Goal: Task Accomplishment & Management: Use online tool/utility

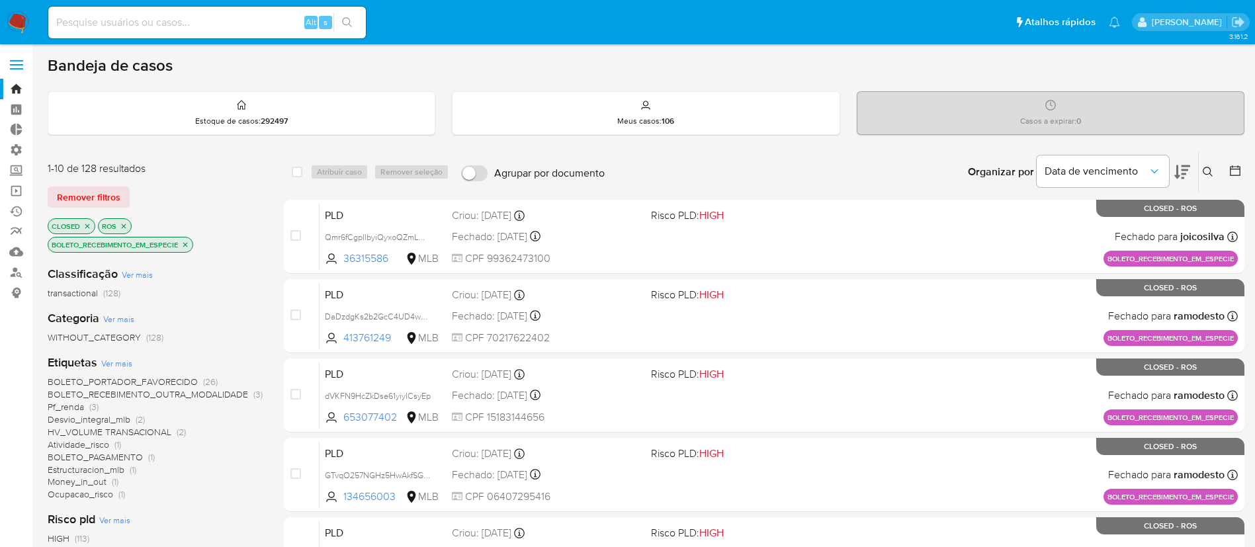
scroll to position [57, 0]
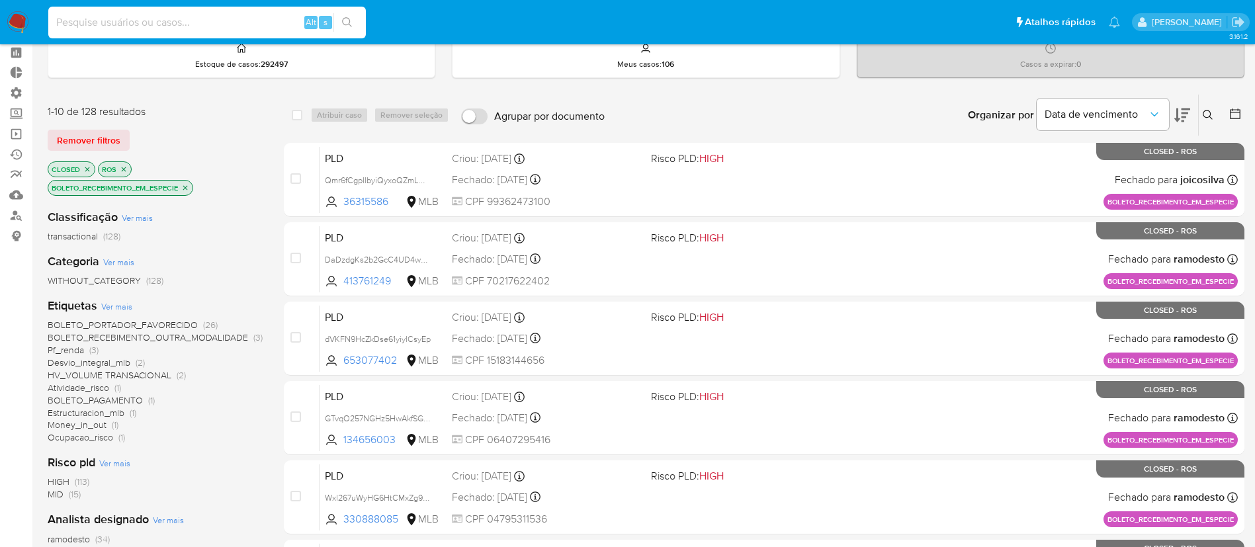
click at [146, 21] on input at bounding box center [207, 22] width 318 height 17
paste input "1746069473"
type input "1746069473"
click at [355, 16] on button "search-icon" at bounding box center [346, 22] width 27 height 19
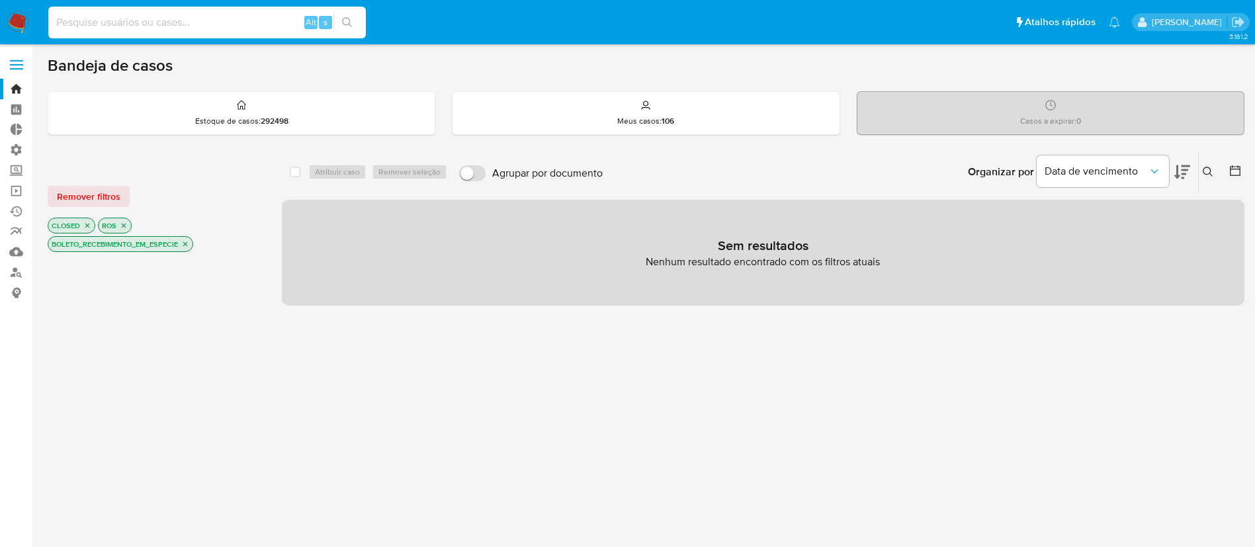
click at [143, 17] on input at bounding box center [207, 22] width 318 height 17
paste input "1746069473"
type input "1746069473"
click at [86, 189] on span "Remover filtros" at bounding box center [89, 196] width 64 height 19
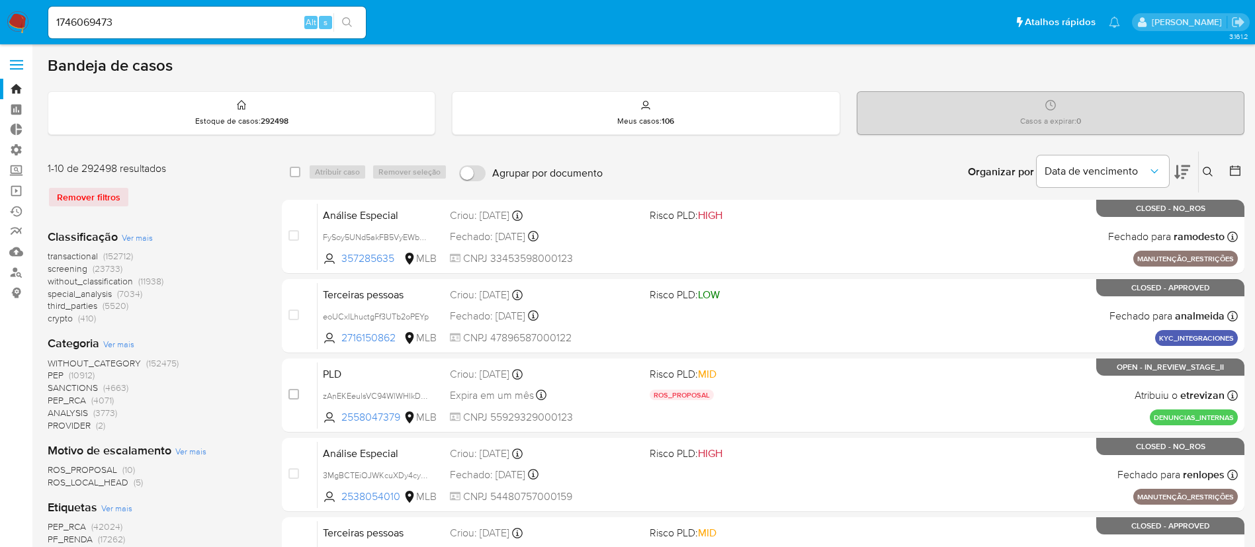
click at [345, 15] on button "search-icon" at bounding box center [346, 22] width 27 height 19
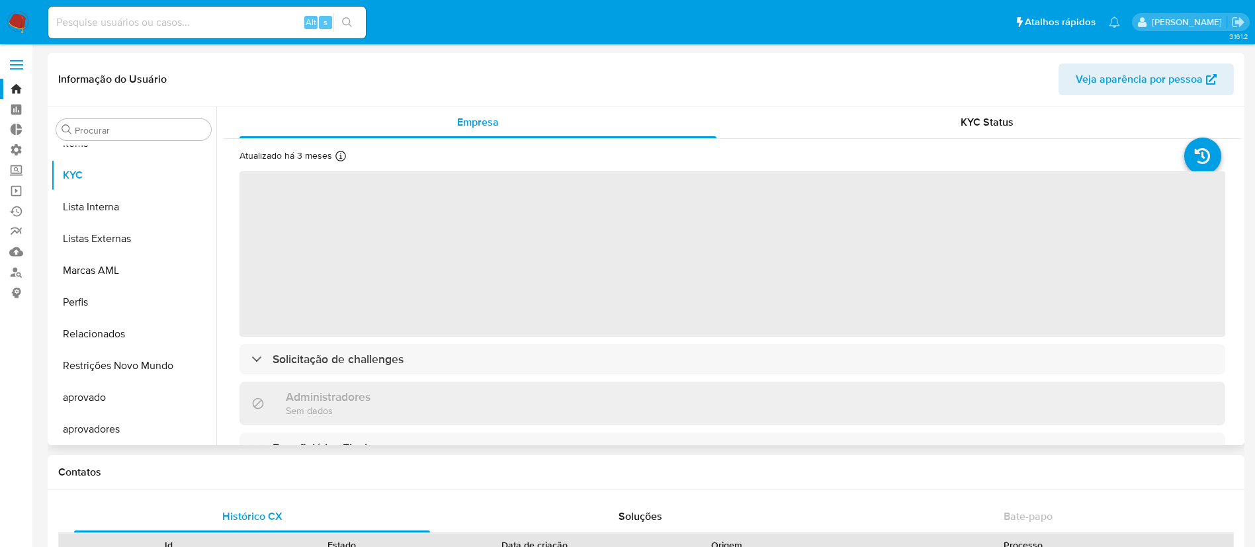
scroll to position [686, 0]
select select "10"
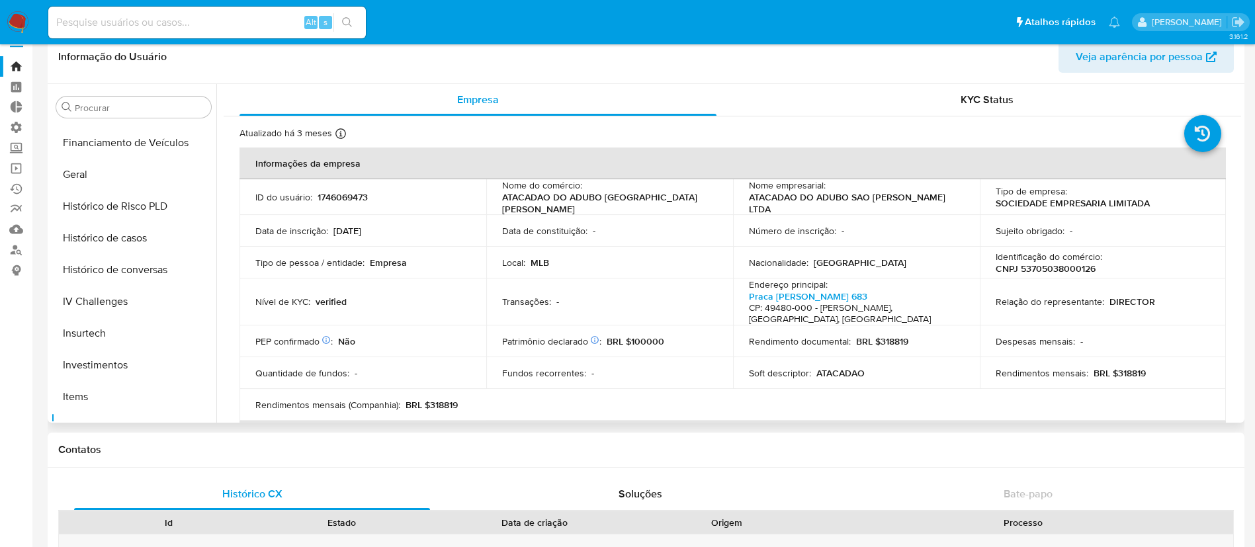
scroll to position [358, 0]
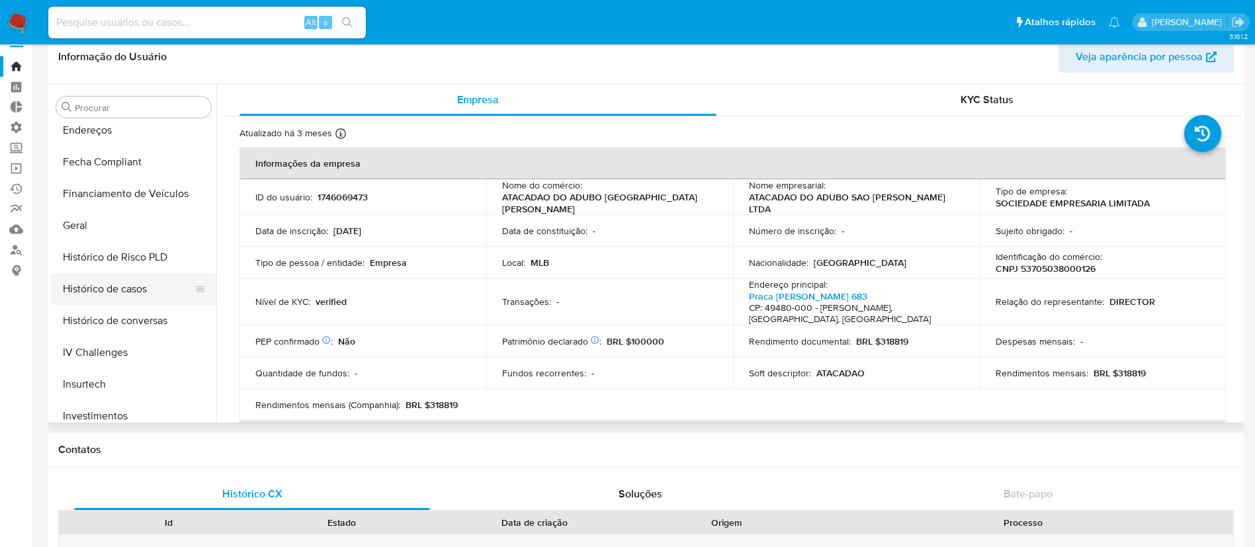
click at [136, 283] on button "Histórico de casos" at bounding box center [128, 289] width 155 height 32
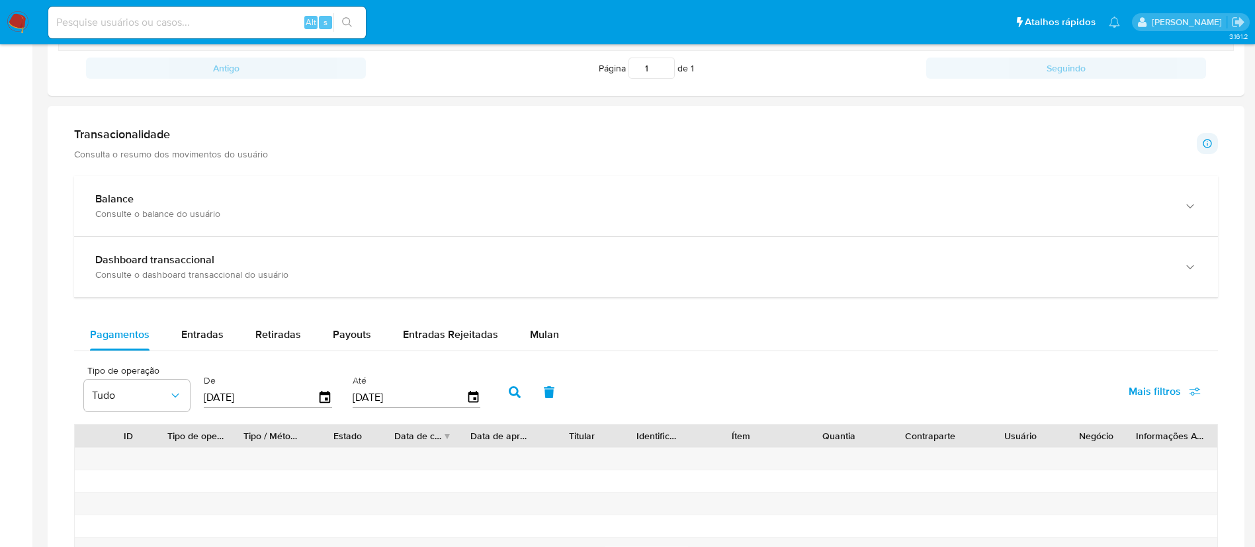
scroll to position [613, 0]
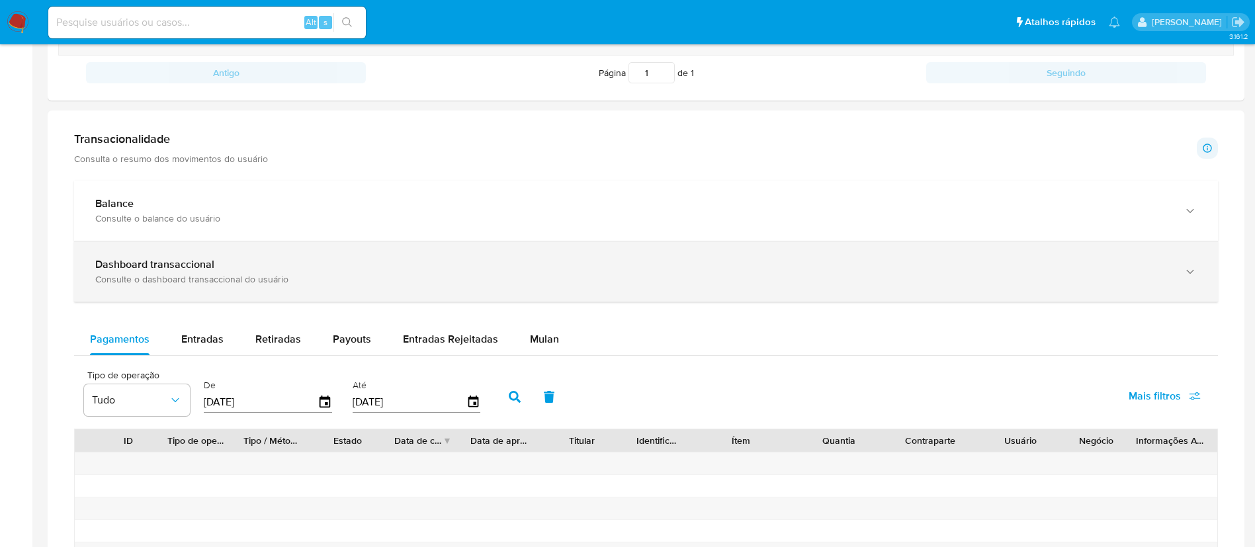
click at [266, 277] on div "Consulte o dashboard transaccional do usuário" at bounding box center [632, 279] width 1075 height 12
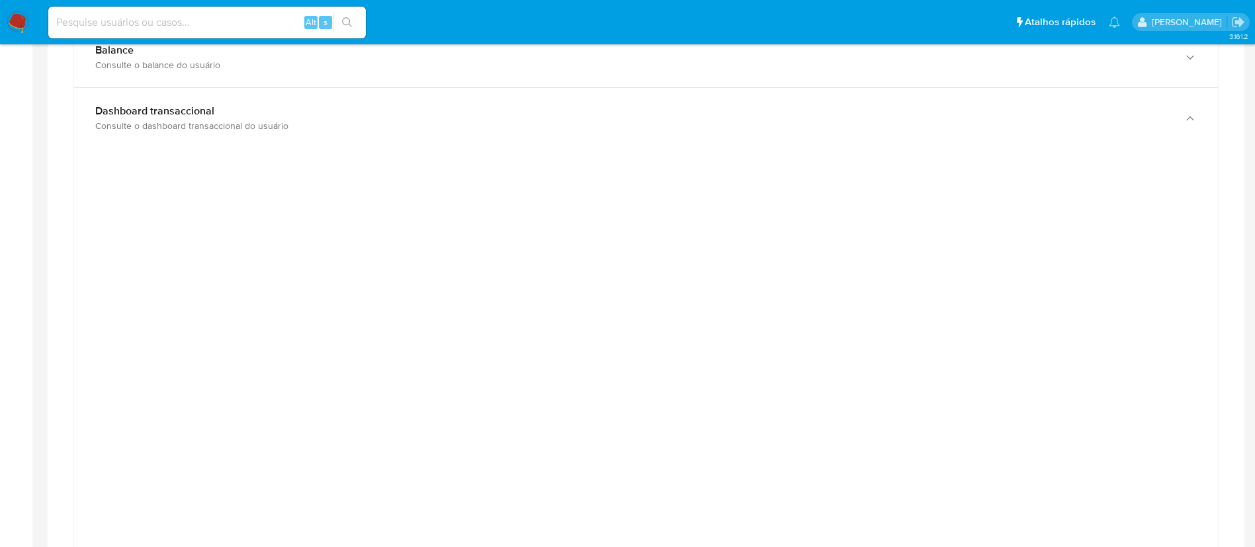
scroll to position [761, 0]
click at [234, 20] on input at bounding box center [207, 22] width 318 height 17
paste input "67nOkbqYHDPYvSuPvsyKK3BS"
type input "67nOkbqYHDPYvSuPvsyKK3BS"
click at [340, 21] on button "search-icon" at bounding box center [346, 22] width 27 height 19
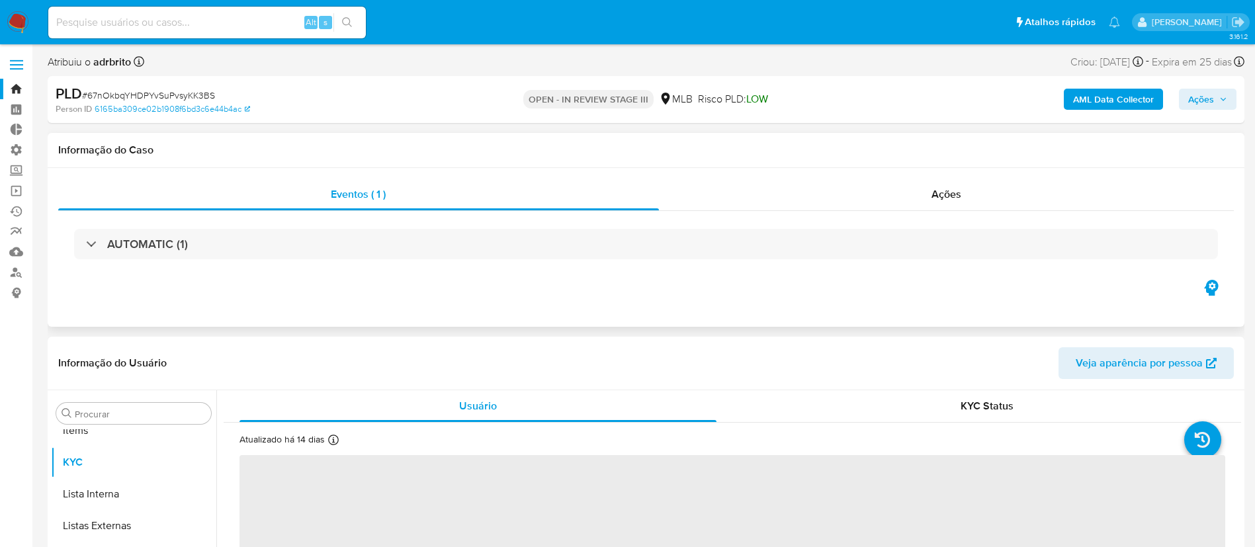
scroll to position [686, 0]
select select "10"
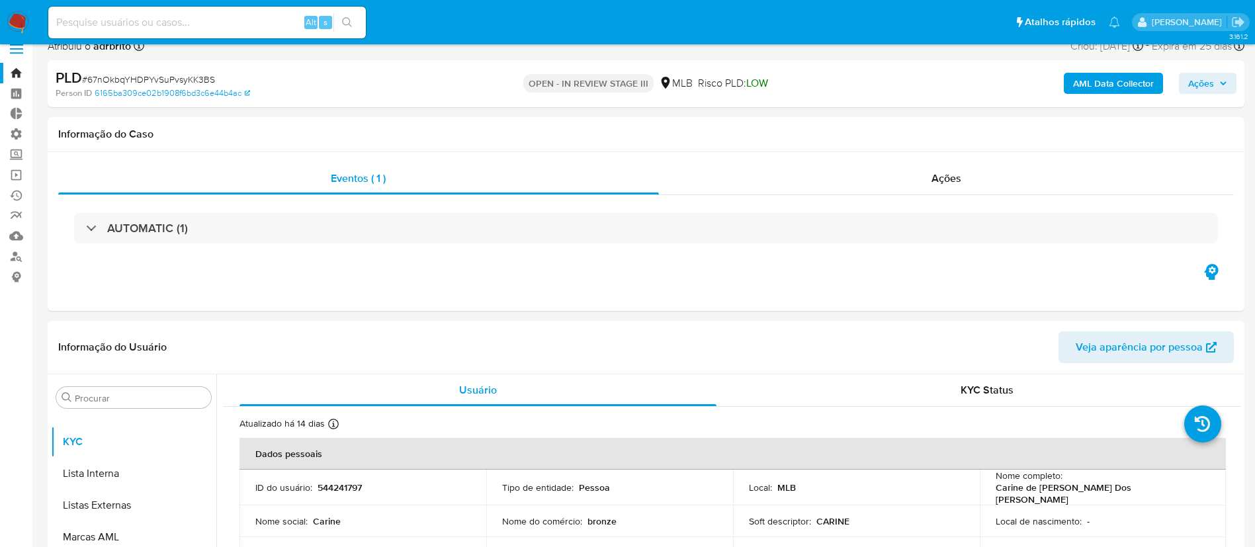
scroll to position [3, 0]
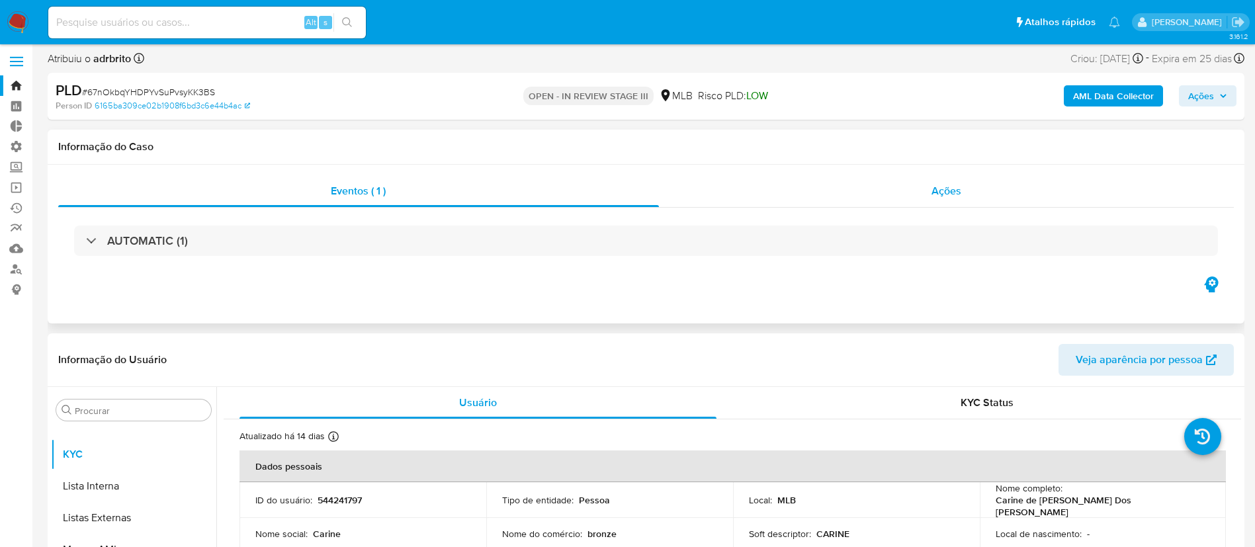
click at [936, 193] on span "Ações" at bounding box center [947, 190] width 30 height 15
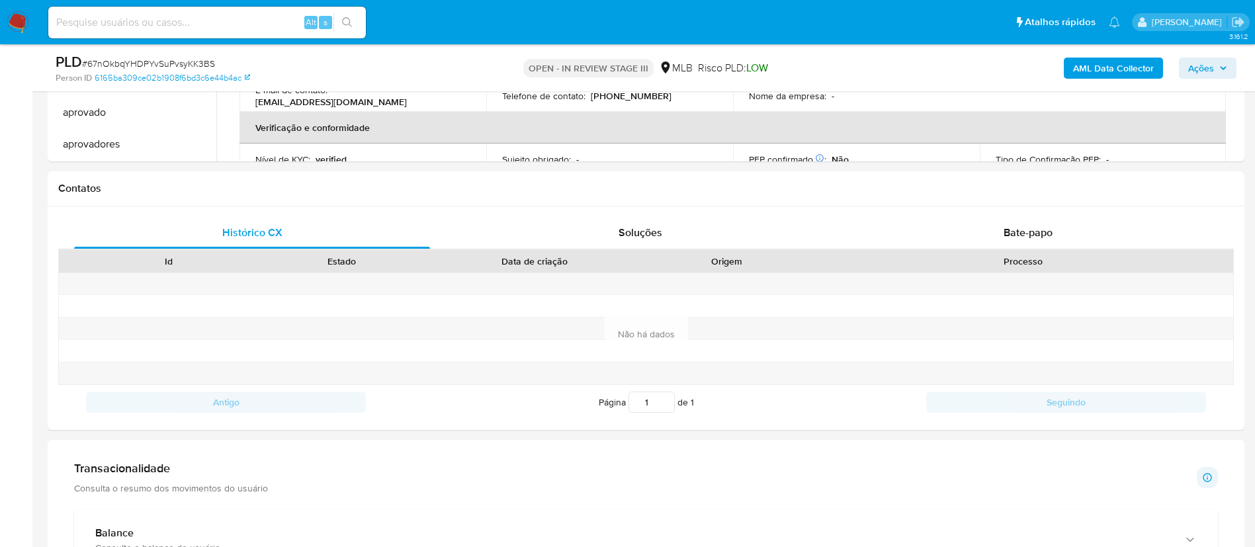
scroll to position [571, 0]
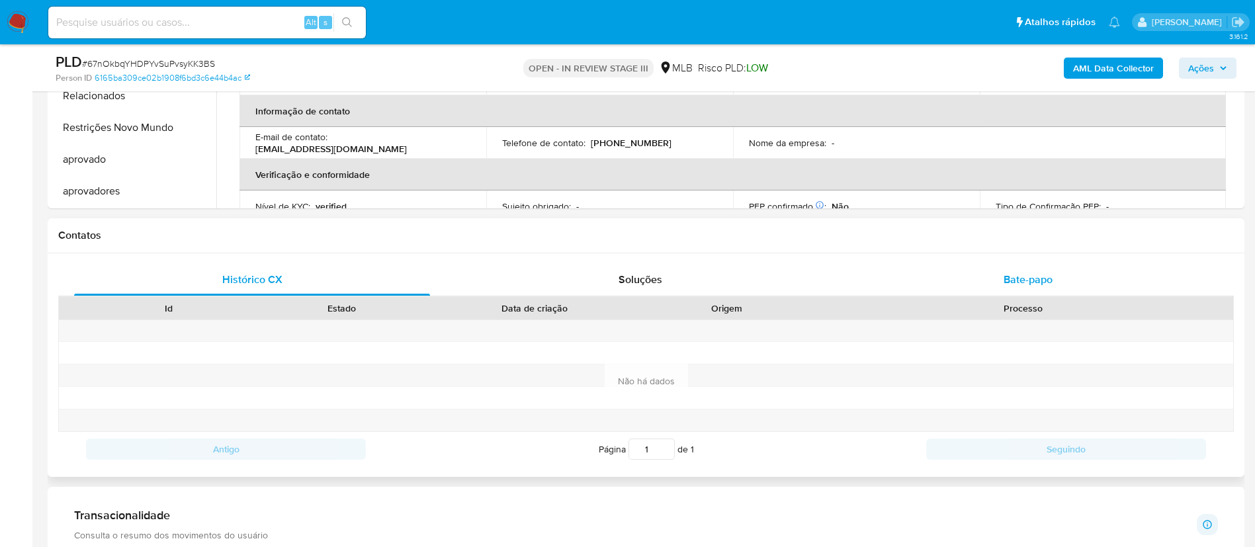
click at [1031, 281] on span "Bate-papo" at bounding box center [1028, 279] width 49 height 15
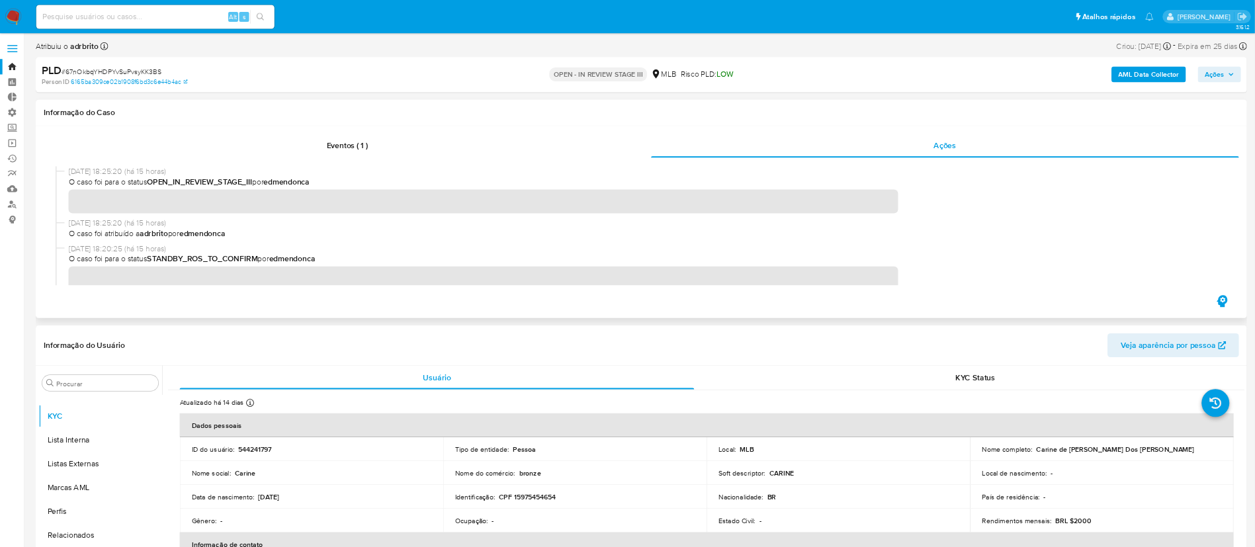
scroll to position [686, 0]
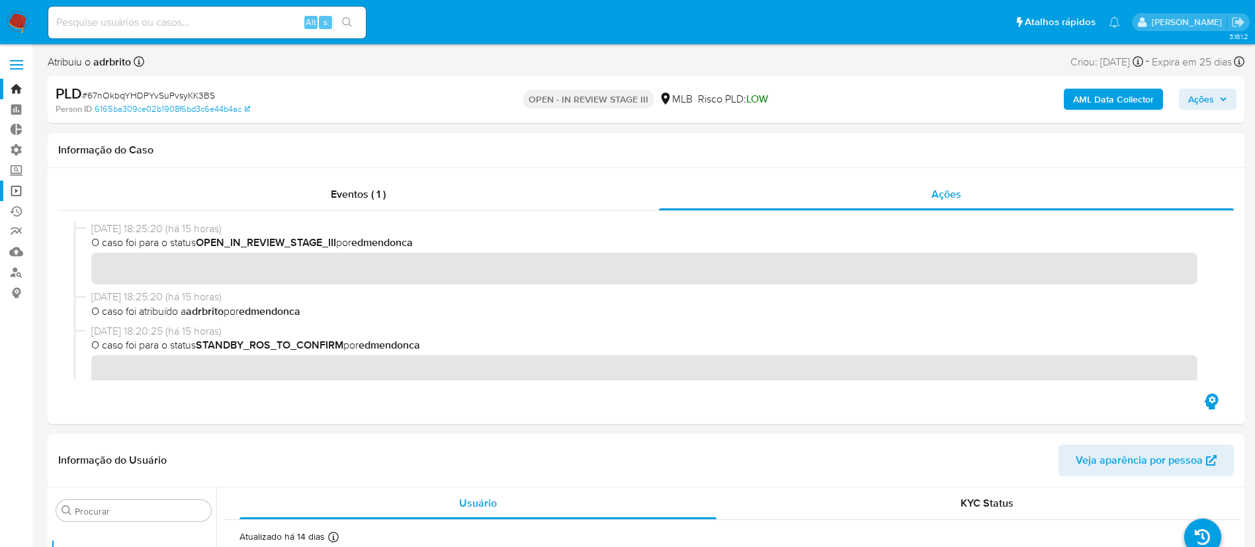
click at [14, 192] on link "Operações em massa" at bounding box center [78, 191] width 157 height 21
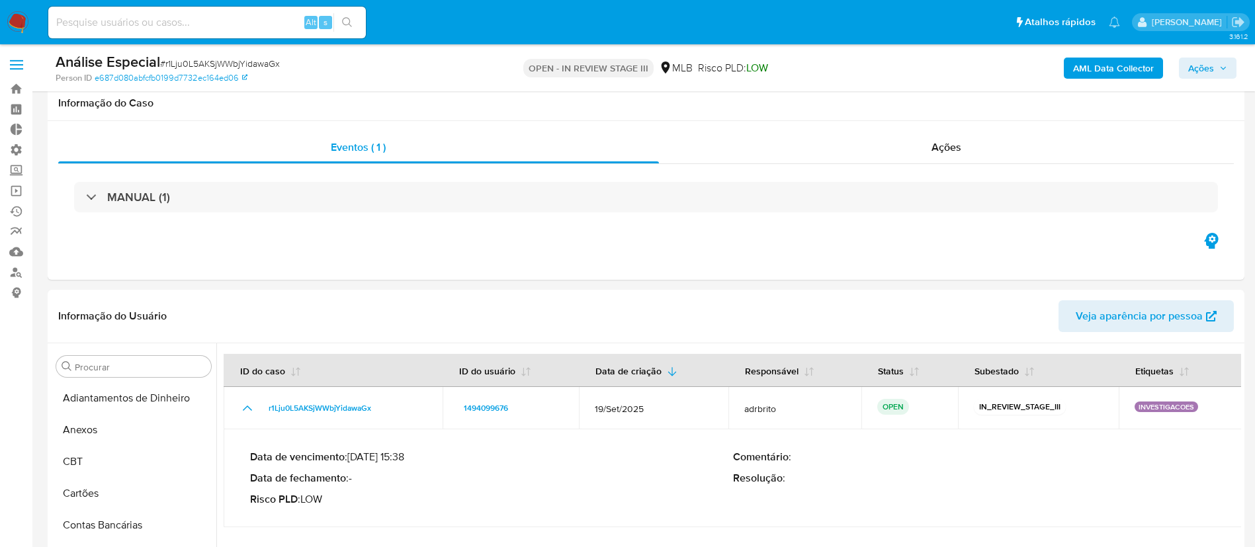
select select "10"
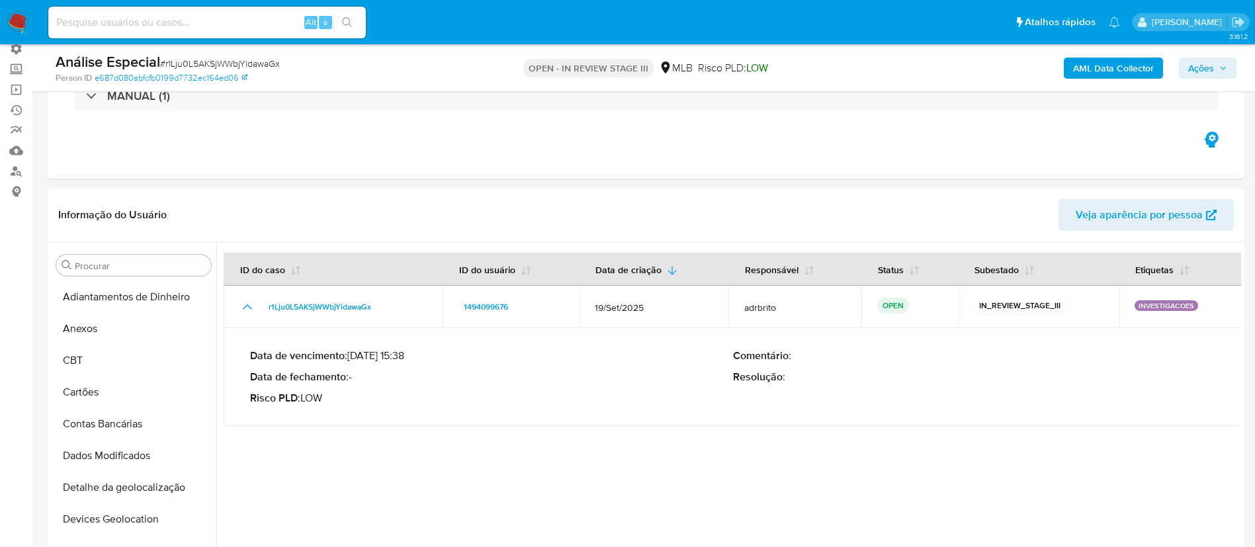
scroll to position [394, 0]
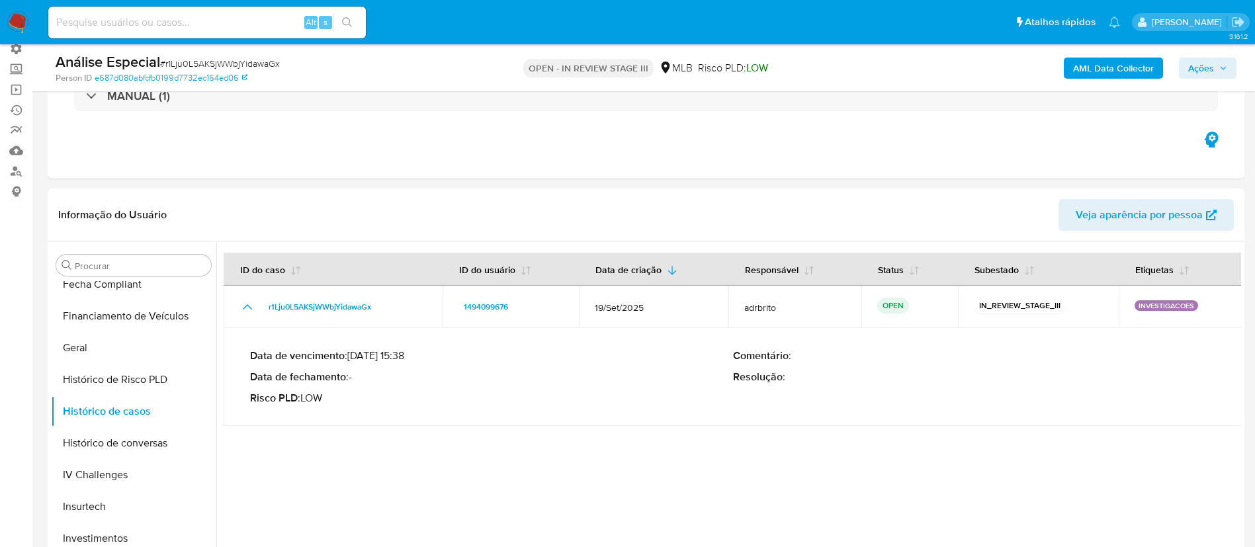
click at [138, 28] on input at bounding box center [207, 22] width 318 height 17
paste input "NgxYpOjBGYebqCq5pO7bEwUc"
type input "NgxYpOjBGYebqCq5pO7bEwUc"
click at [351, 21] on icon "search-icon" at bounding box center [347, 22] width 11 height 11
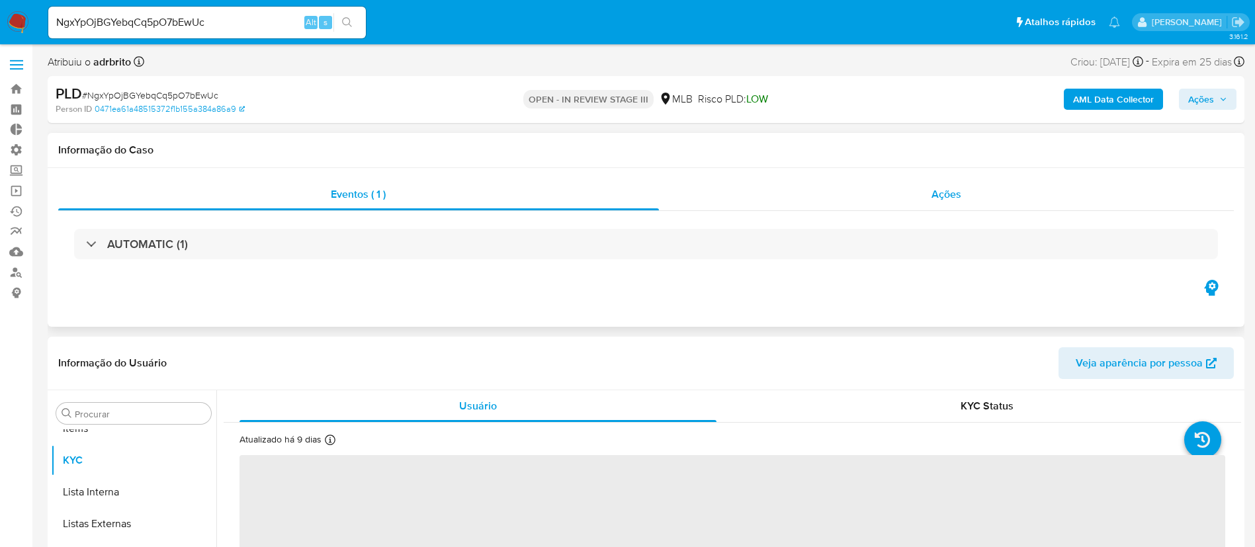
scroll to position [686, 0]
select select "10"
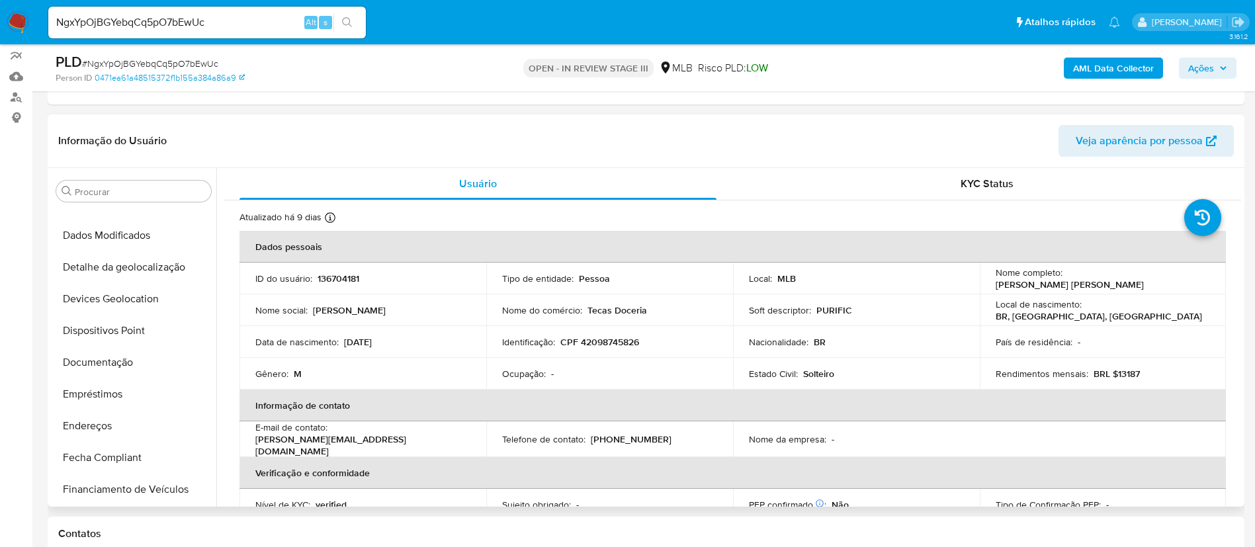
scroll to position [131, 0]
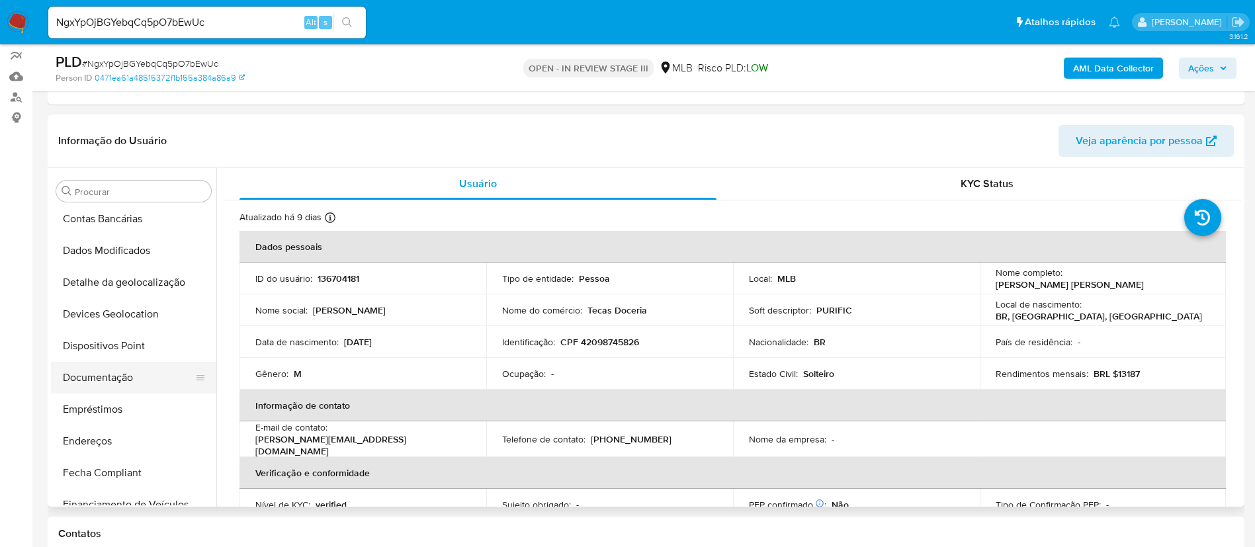
click at [138, 375] on button "Documentação" at bounding box center [128, 378] width 155 height 32
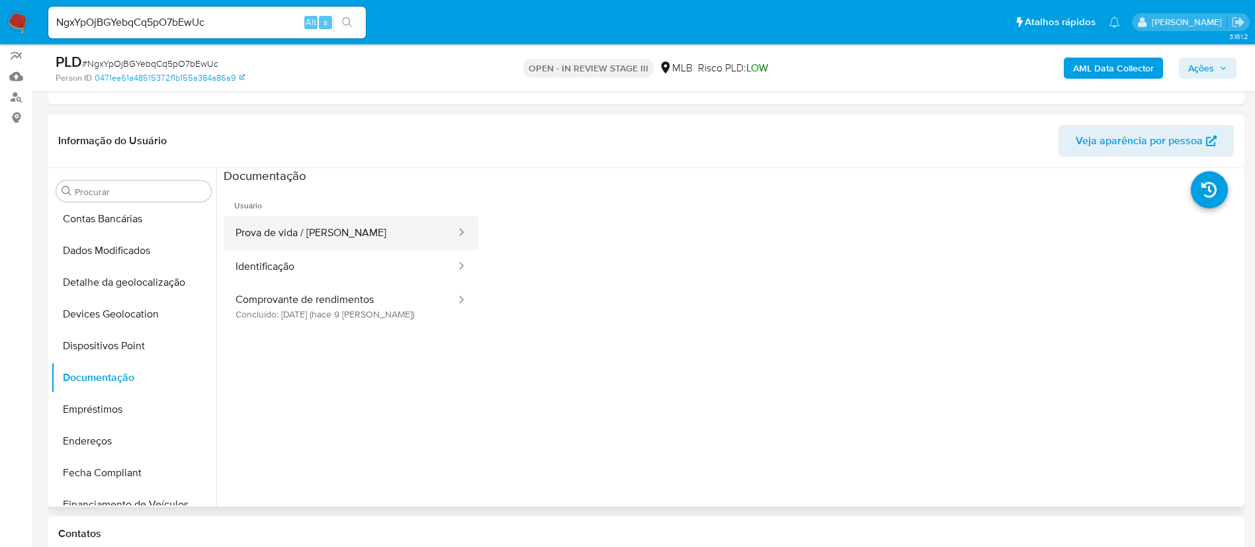
click at [271, 234] on button "Prova de vida / Selfie" at bounding box center [341, 233] width 234 height 34
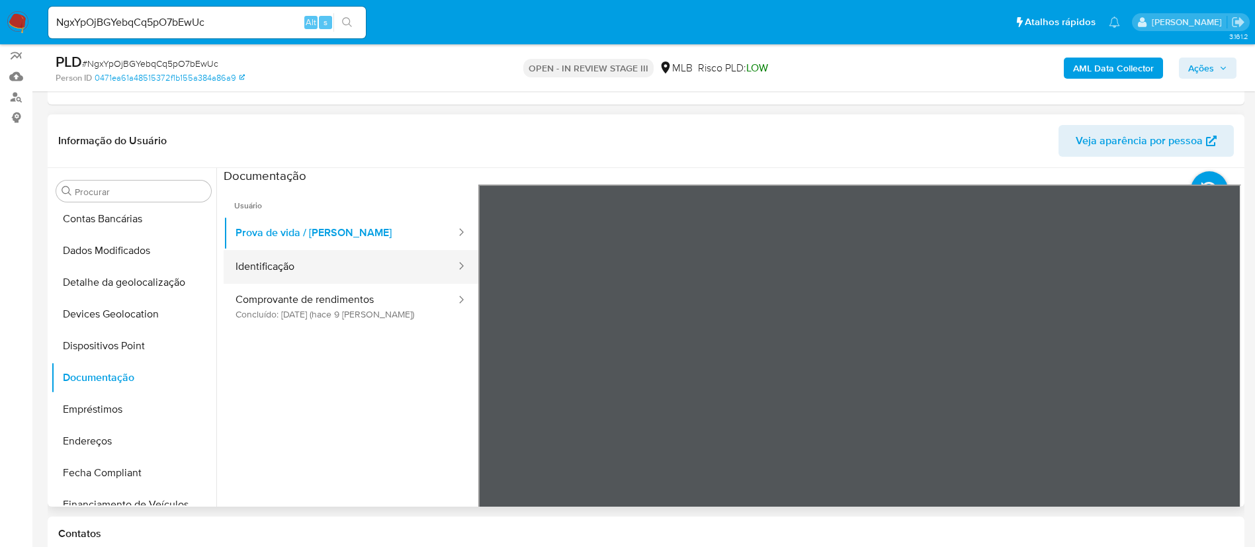
click at [322, 266] on button "Identificação" at bounding box center [341, 267] width 234 height 34
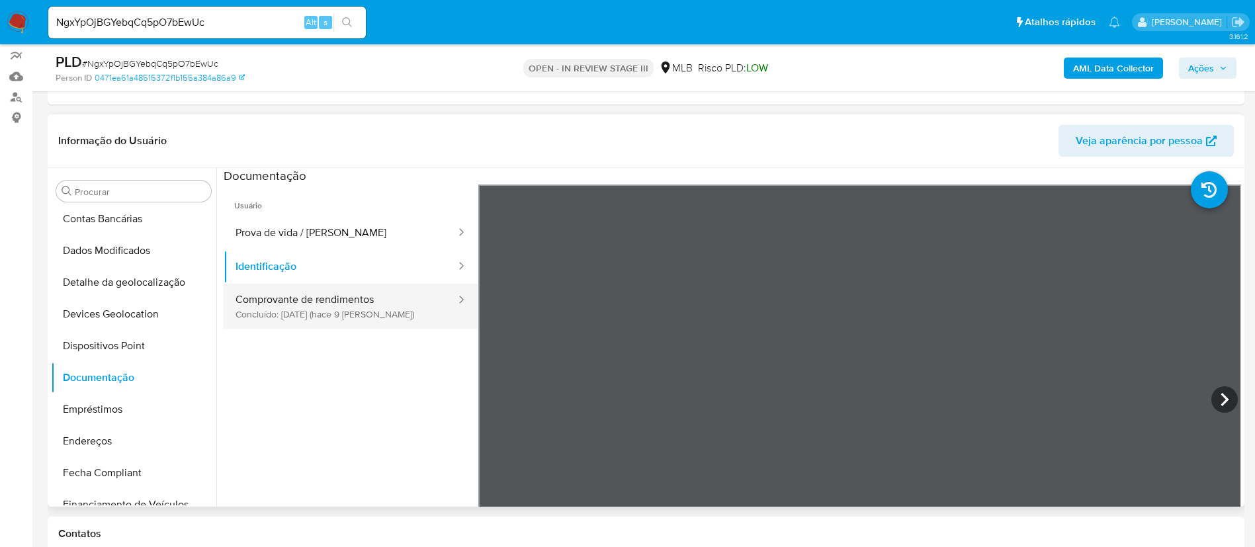
click at [357, 308] on button "Comprovante de rendimentos Concluído: 23/09/2025 (hace 9 días)" at bounding box center [341, 306] width 234 height 45
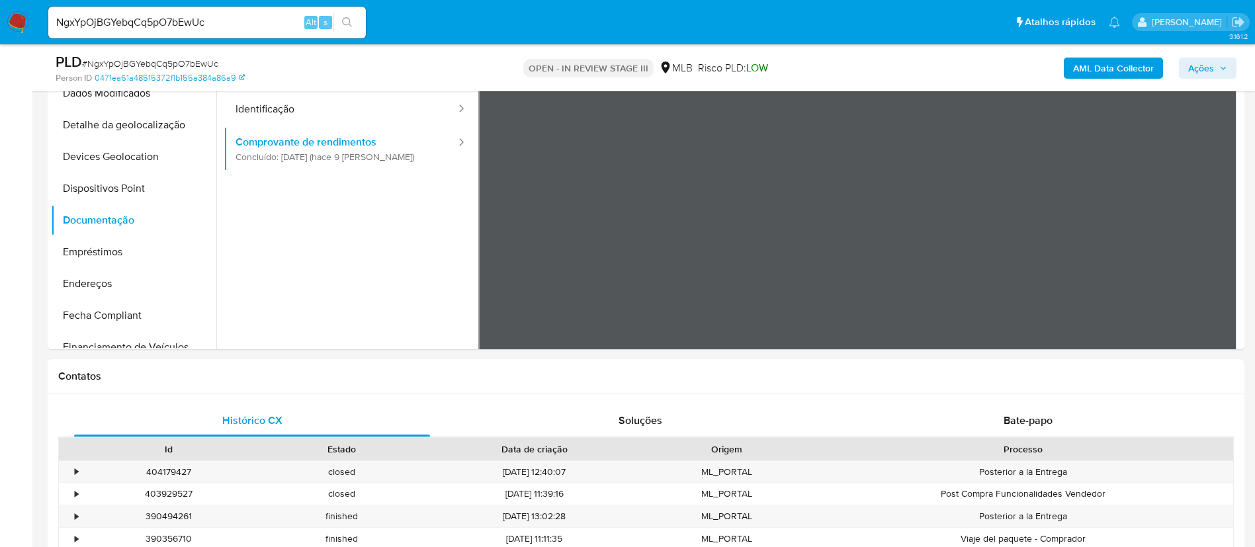
scroll to position [0, 0]
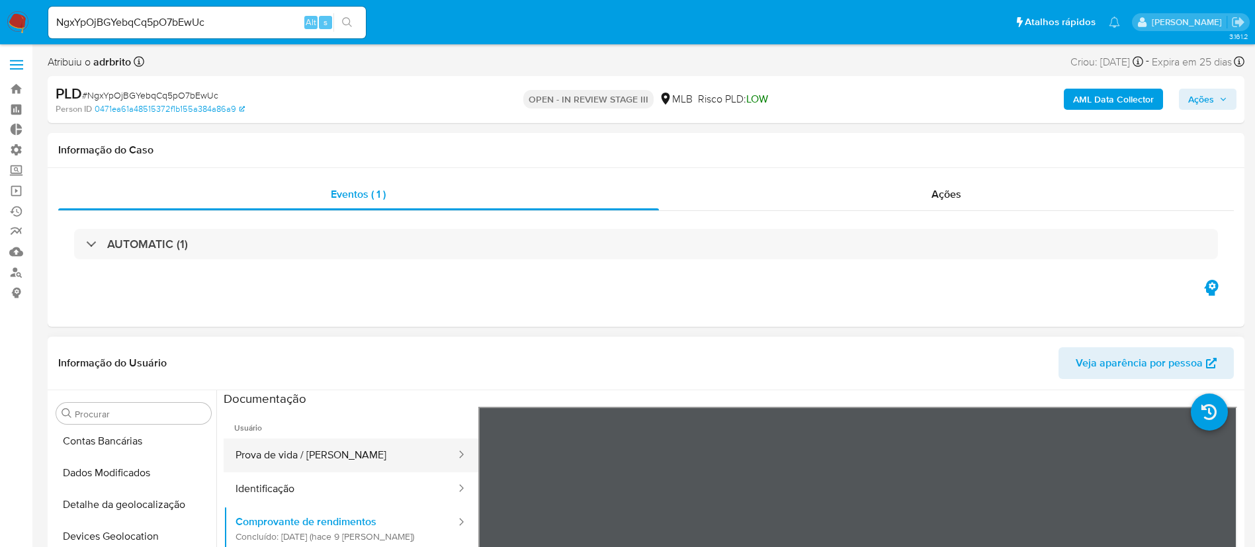
click at [311, 460] on button "Prova de vida / Selfie" at bounding box center [341, 456] width 234 height 34
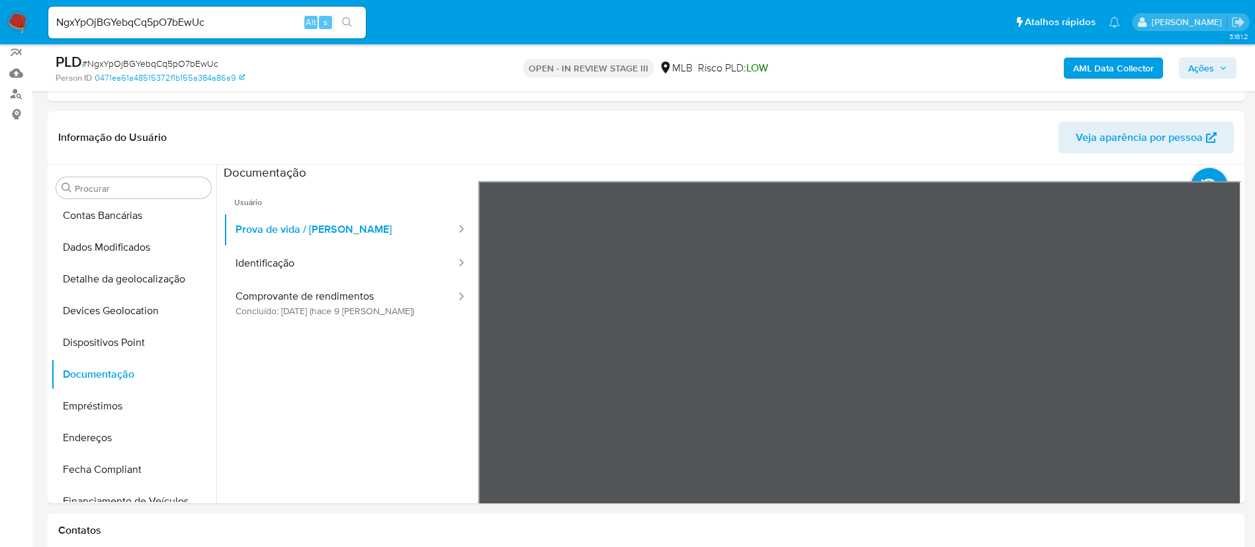
scroll to position [142, 0]
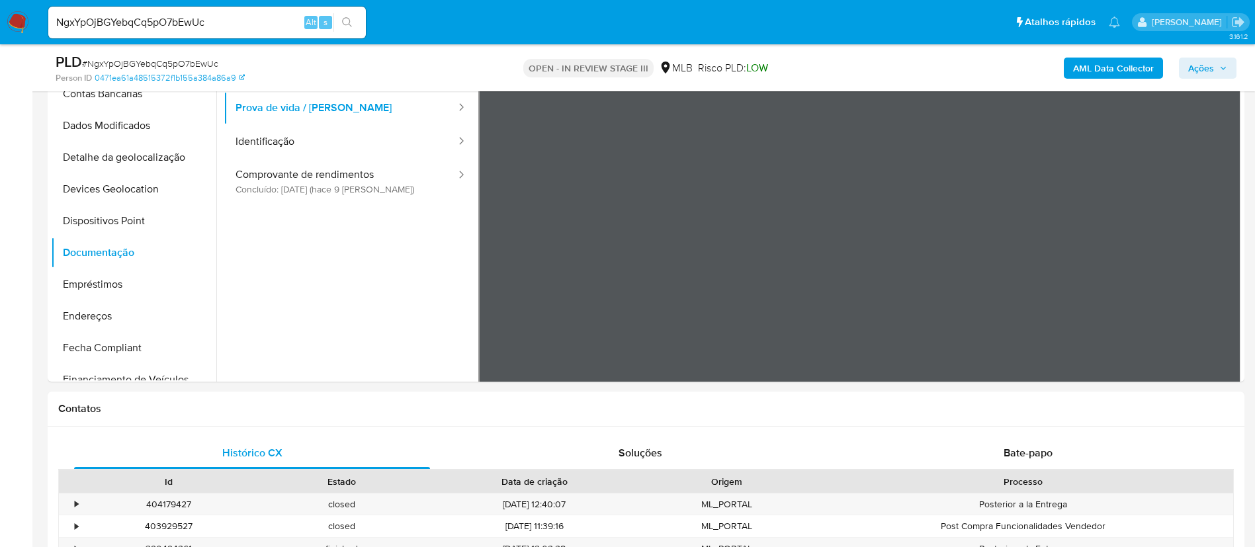
scroll to position [327, 0]
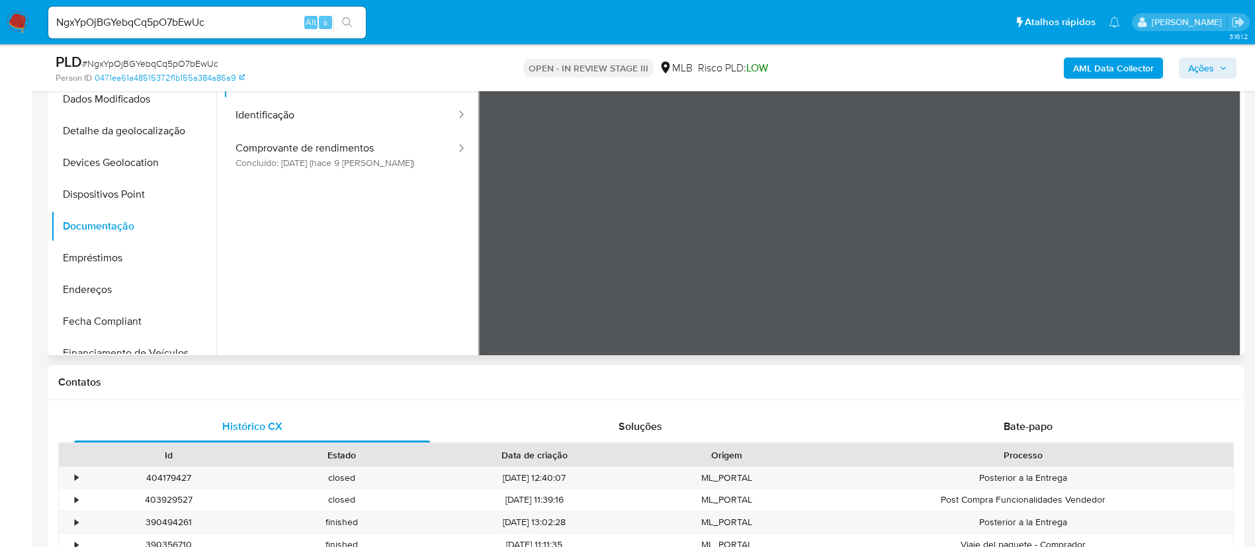
click at [958, 220] on div at bounding box center [859, 250] width 763 height 434
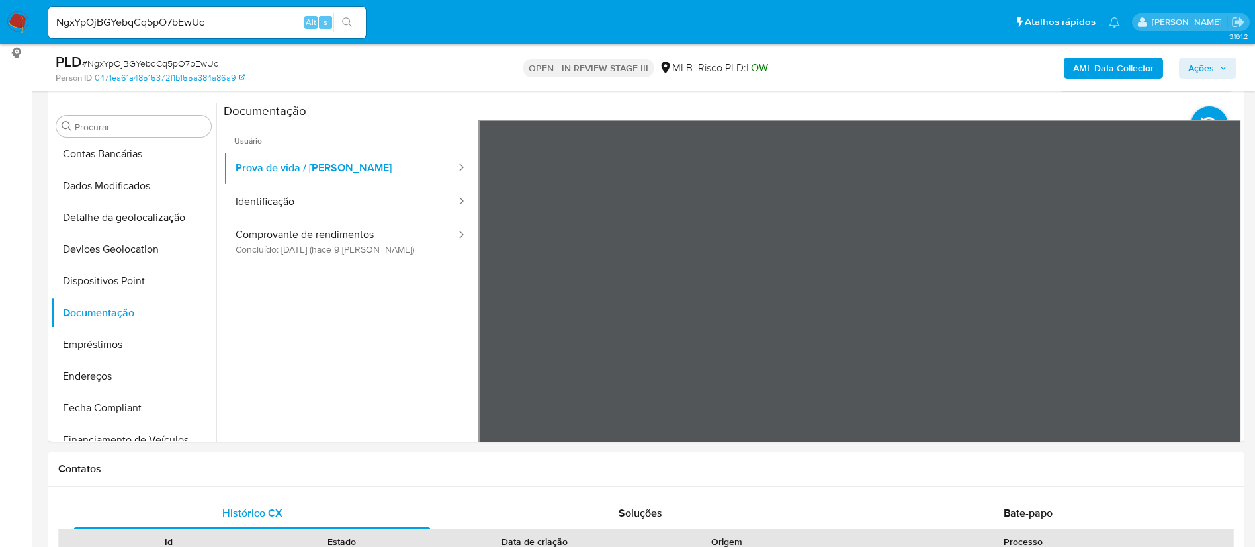
scroll to position [210, 0]
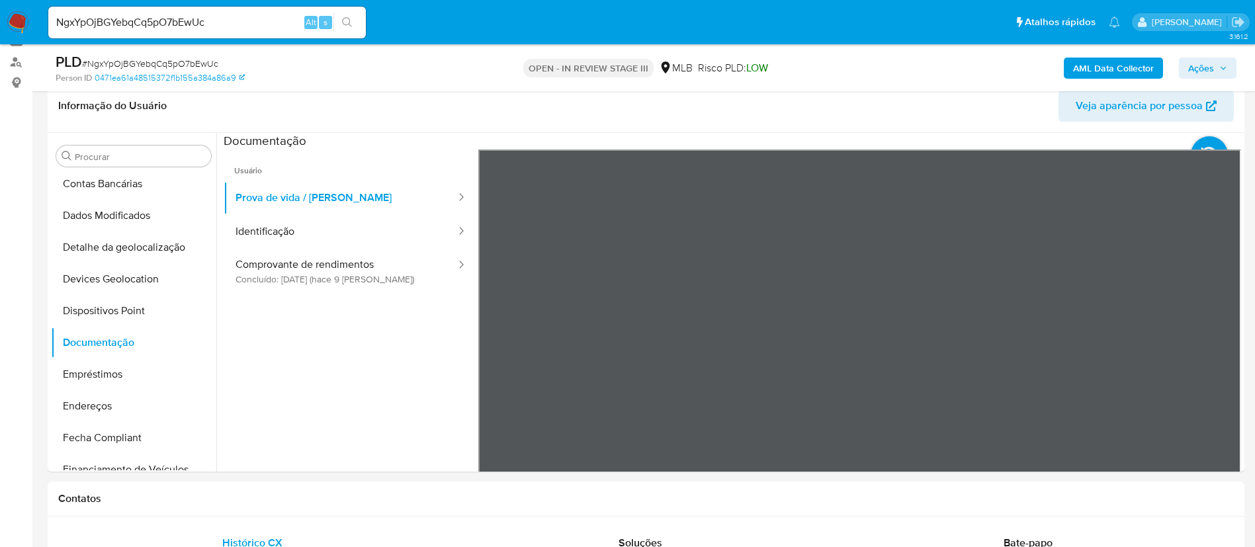
click at [881, 153] on div at bounding box center [859, 367] width 763 height 434
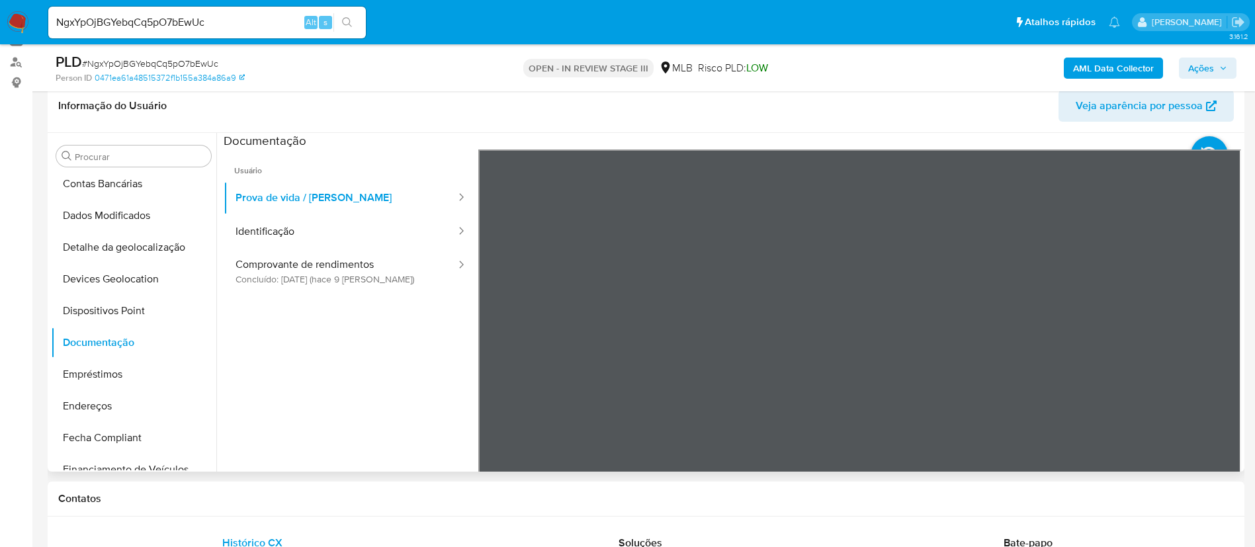
drag, startPoint x: 756, startPoint y: 304, endPoint x: 766, endPoint y: 467, distance: 163.7
click at [766, 468] on div at bounding box center [859, 367] width 763 height 434
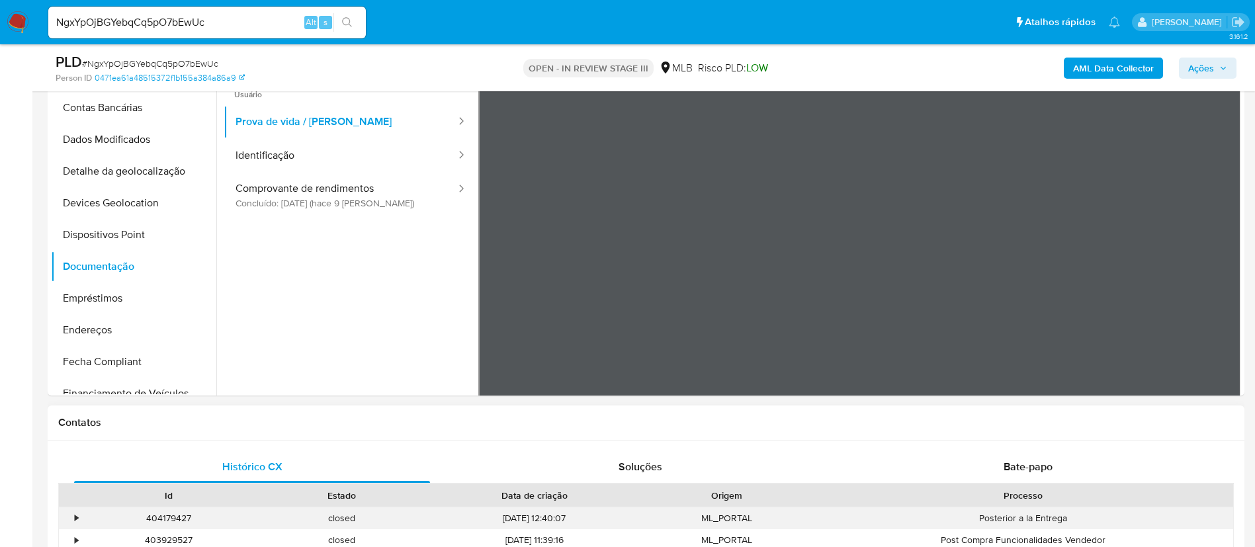
drag, startPoint x: 774, startPoint y: 290, endPoint x: 780, endPoint y: 464, distance: 174.8
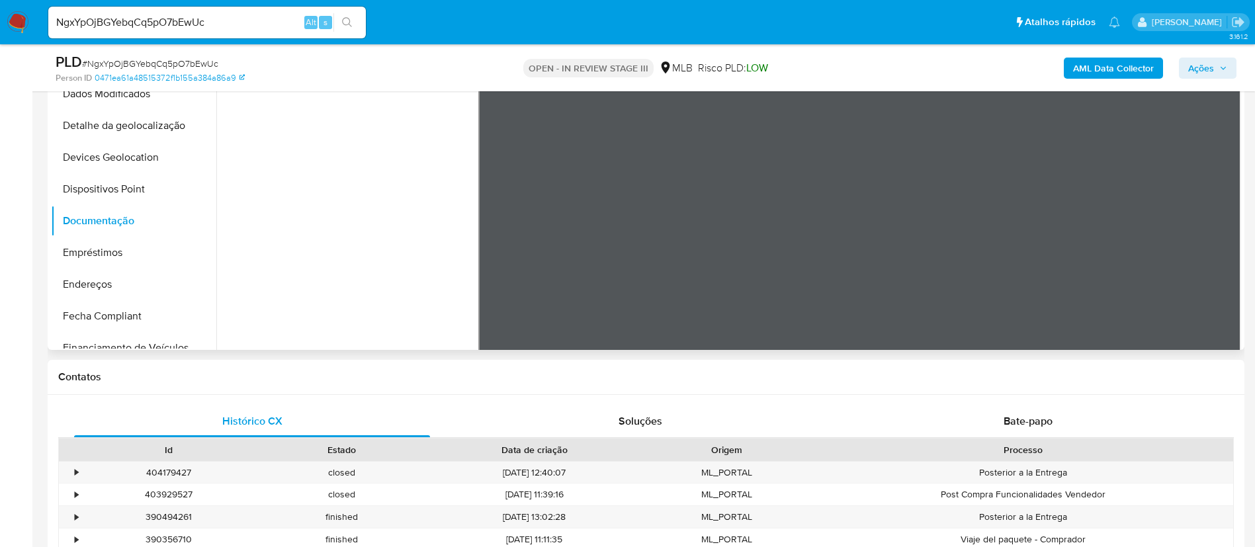
scroll to position [112, 0]
drag, startPoint x: 848, startPoint y: 300, endPoint x: 778, endPoint y: 206, distance: 117.2
click at [778, 206] on div at bounding box center [859, 133] width 763 height 434
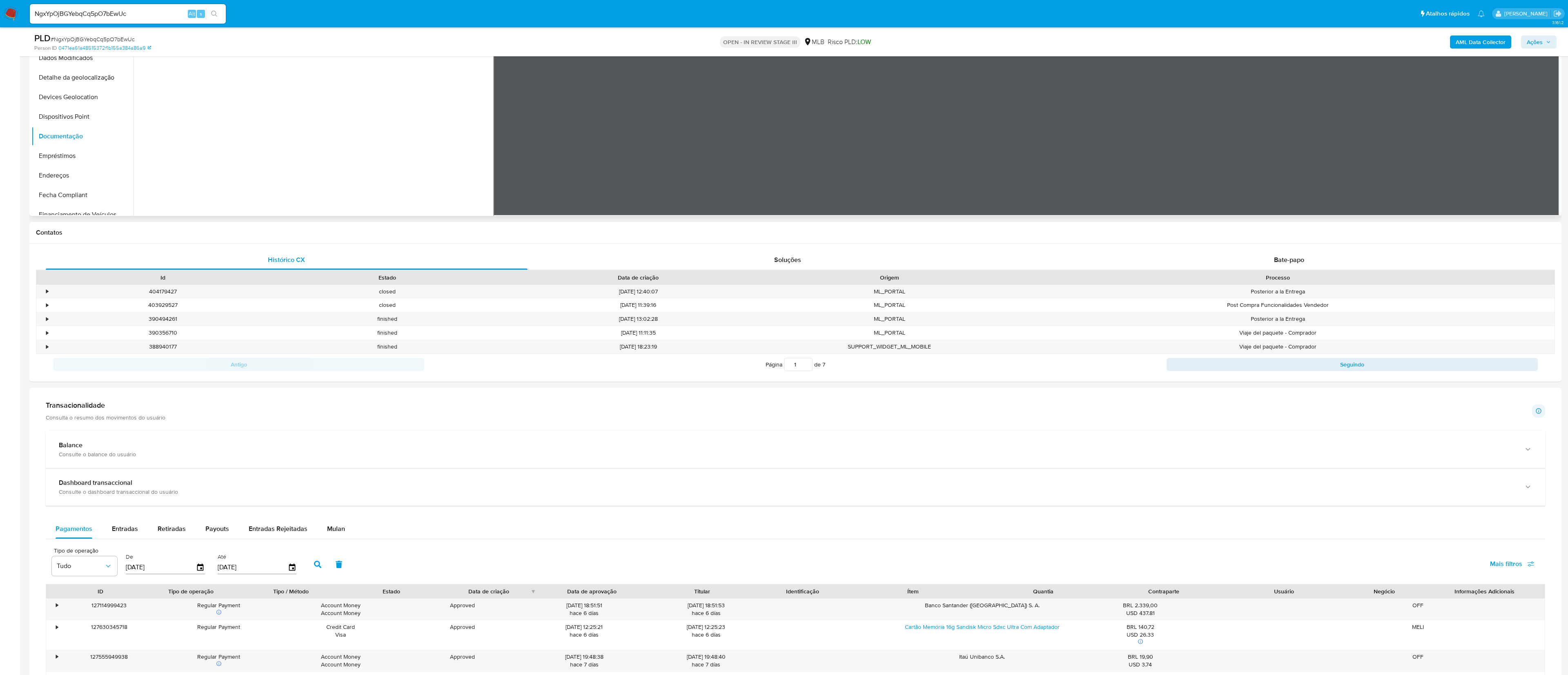
scroll to position [69, 0]
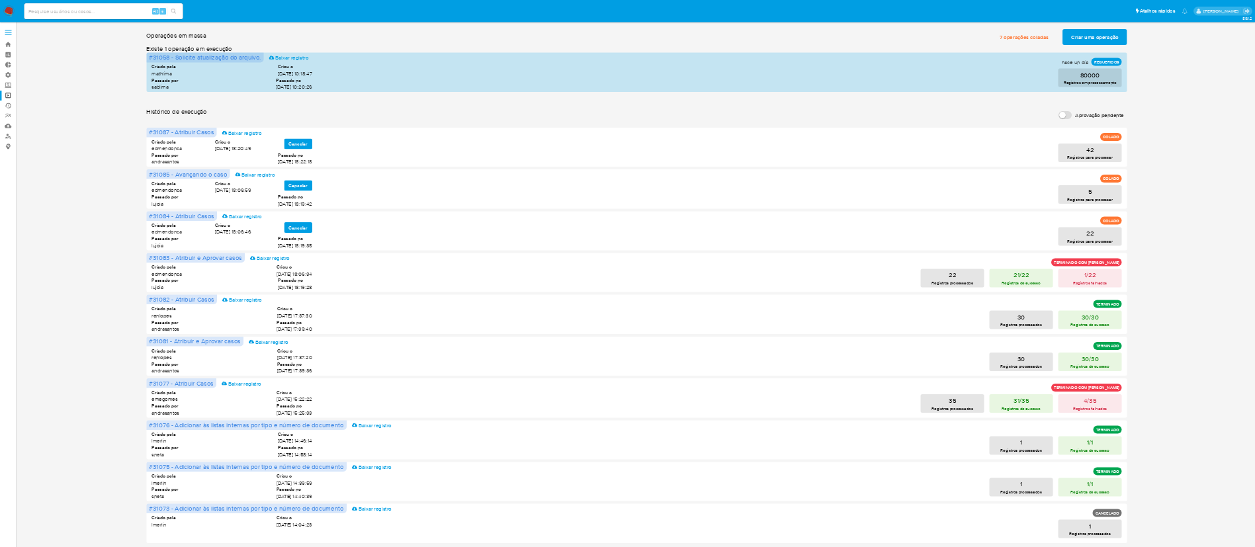
scroll to position [90, 0]
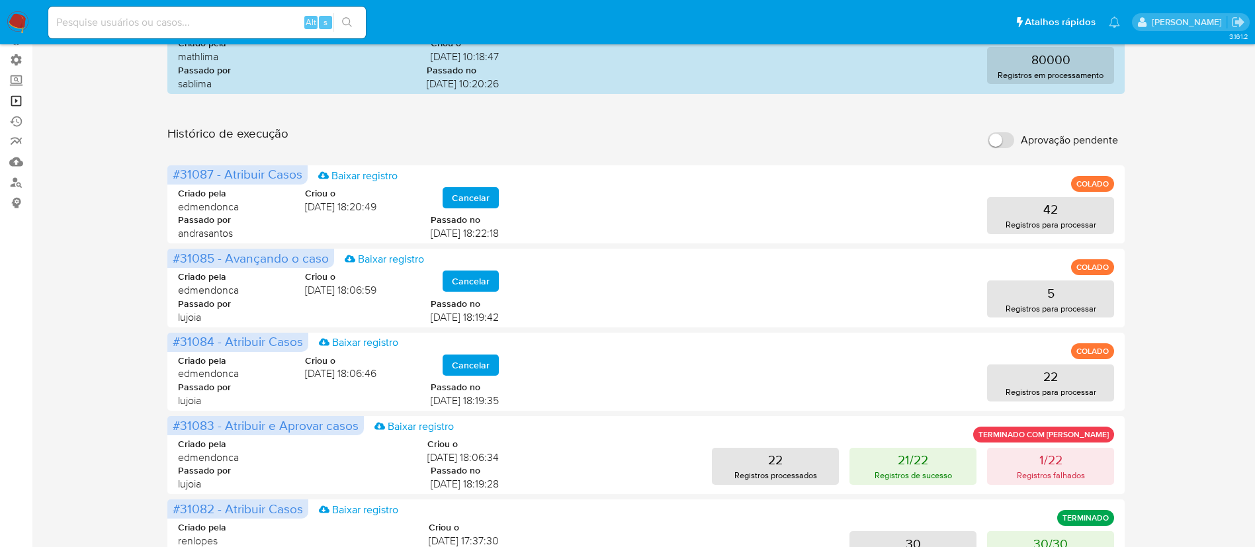
click at [20, 99] on link "Operações em massa" at bounding box center [78, 101] width 157 height 21
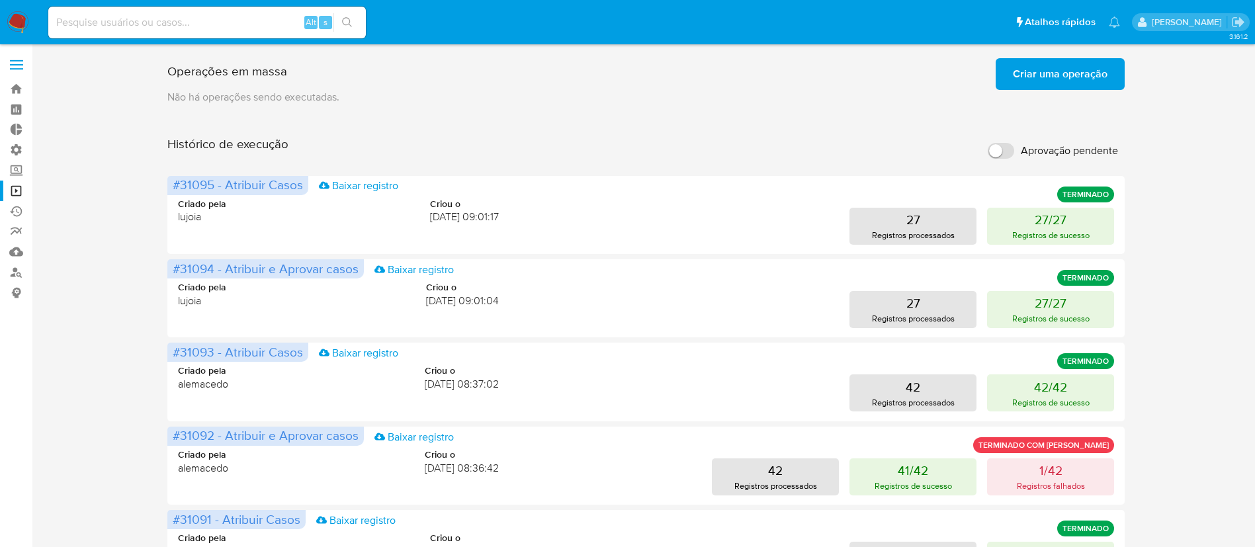
click at [1056, 73] on span "Criar uma operação" at bounding box center [1060, 74] width 95 height 29
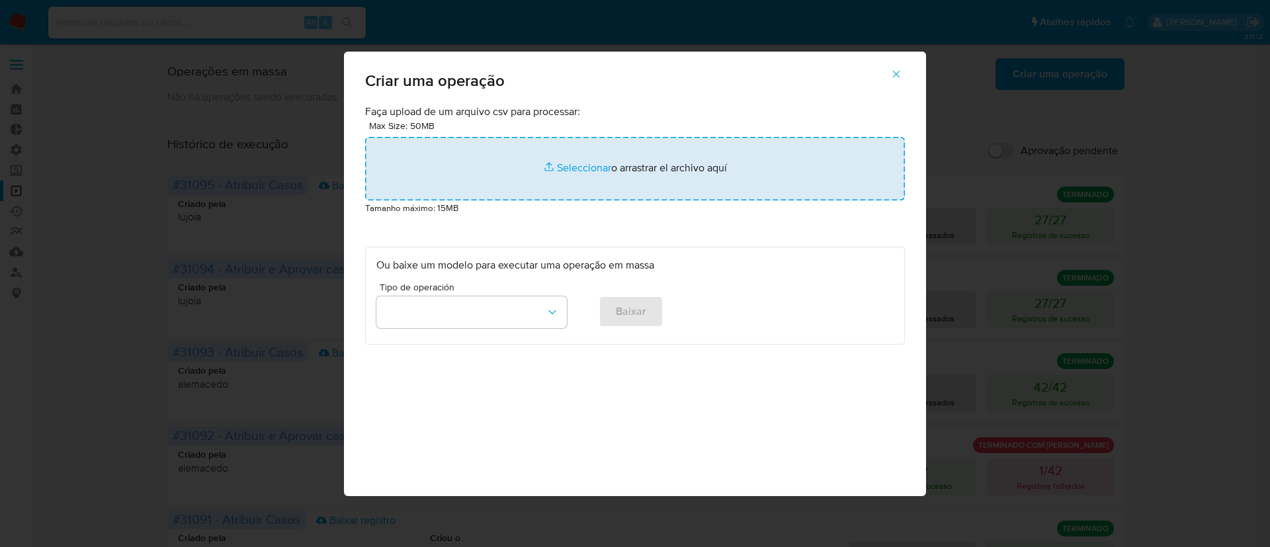
click at [584, 165] on input "file" at bounding box center [635, 169] width 540 height 64
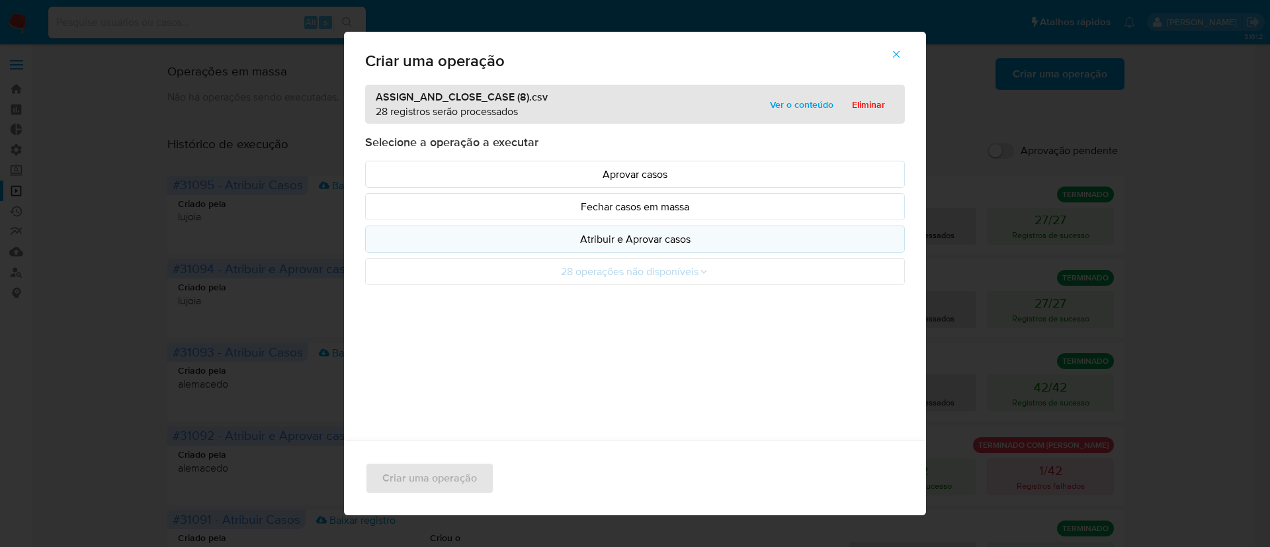
click at [625, 240] on p "Atribuir e Aprovar casos" at bounding box center [634, 239] width 517 height 15
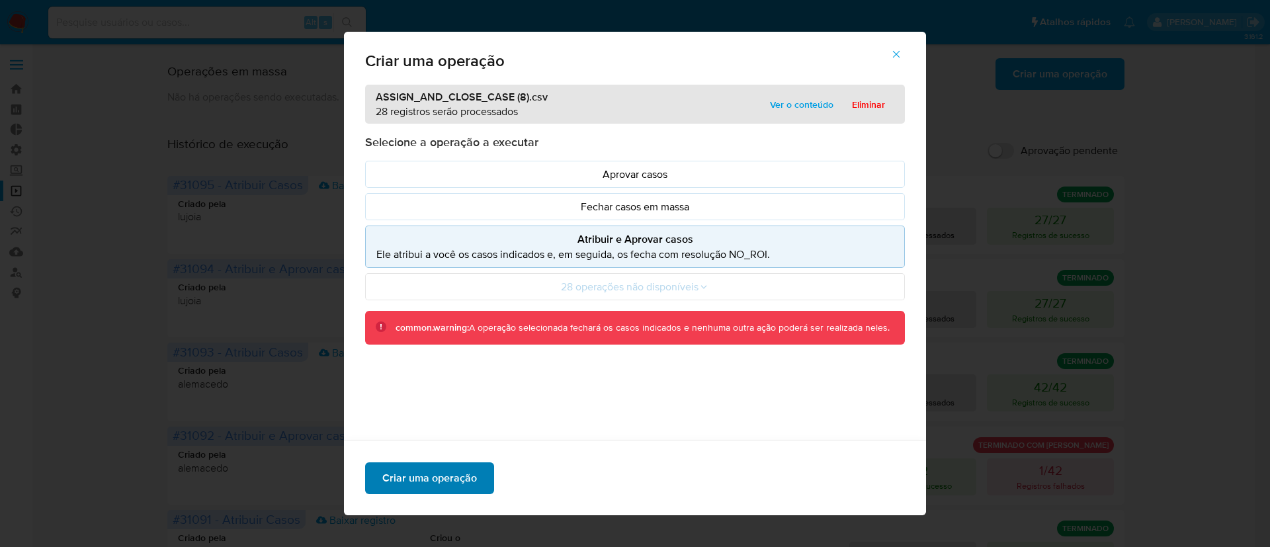
click at [458, 482] on span "Criar uma operação" at bounding box center [429, 478] width 95 height 29
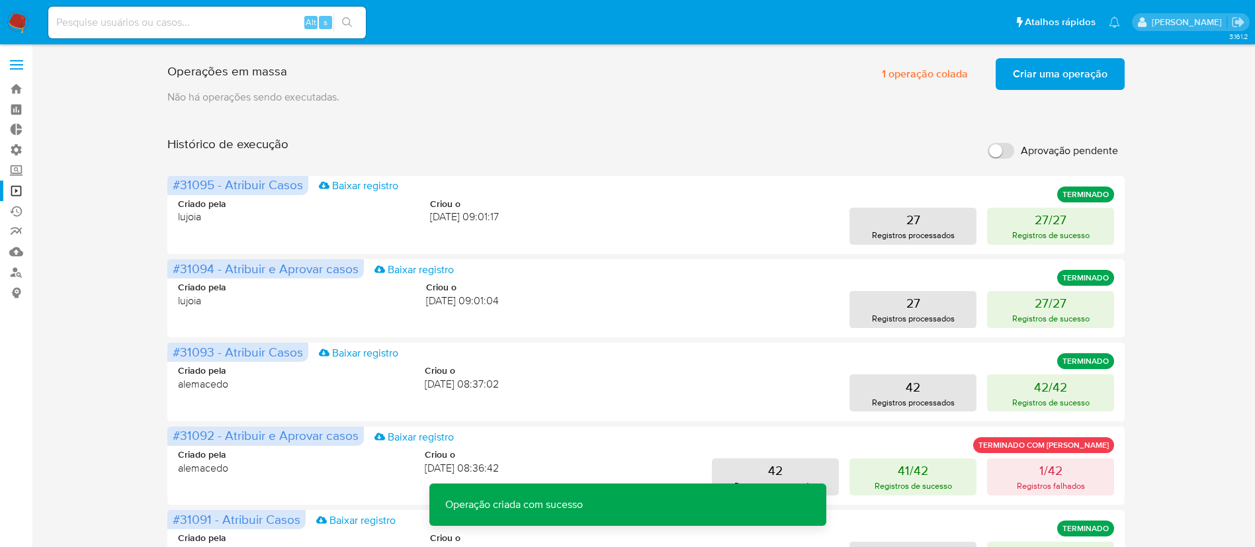
click at [1052, 74] on span "Criar uma operação" at bounding box center [1060, 74] width 95 height 29
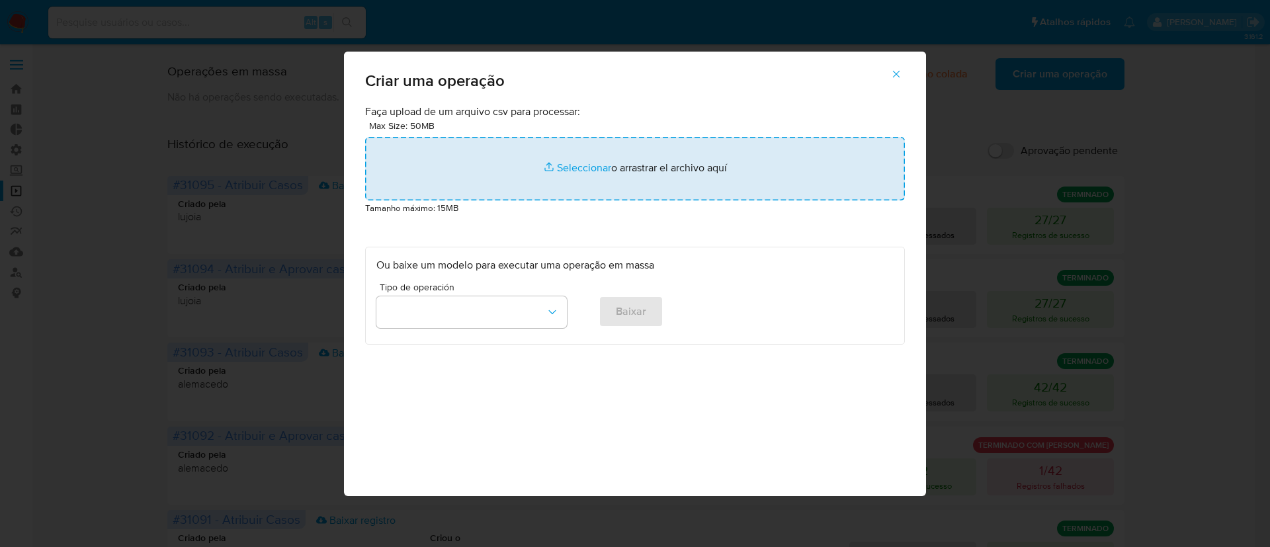
click at [560, 170] on input "file" at bounding box center [635, 169] width 540 height 64
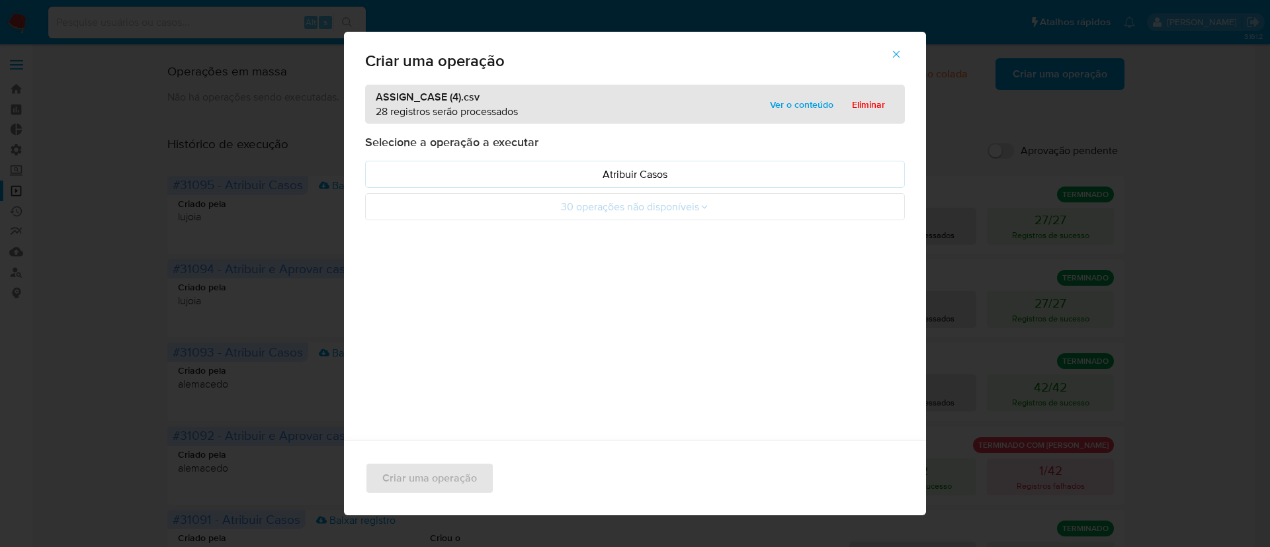
click at [488, 316] on div "ASSIGN_CASE (4).csv 28 registros serão processados Ver o conteúdo Eliminar Sele…" at bounding box center [635, 281] width 582 height 392
click at [645, 180] on p "Atribuir Casos" at bounding box center [634, 174] width 517 height 15
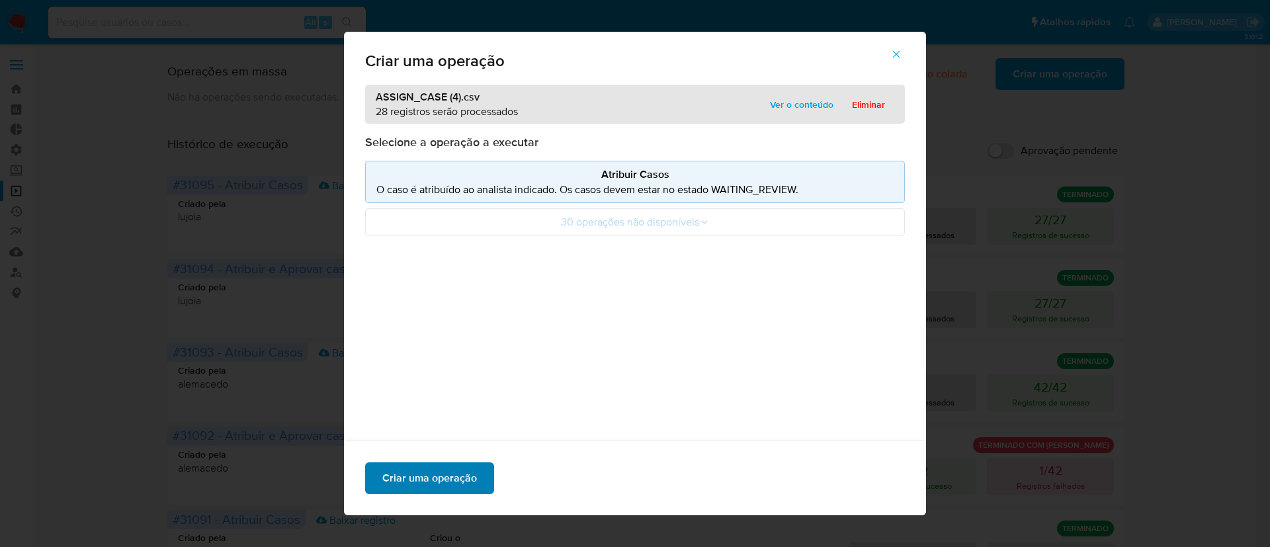
click at [458, 475] on span "Criar uma operação" at bounding box center [429, 478] width 95 height 29
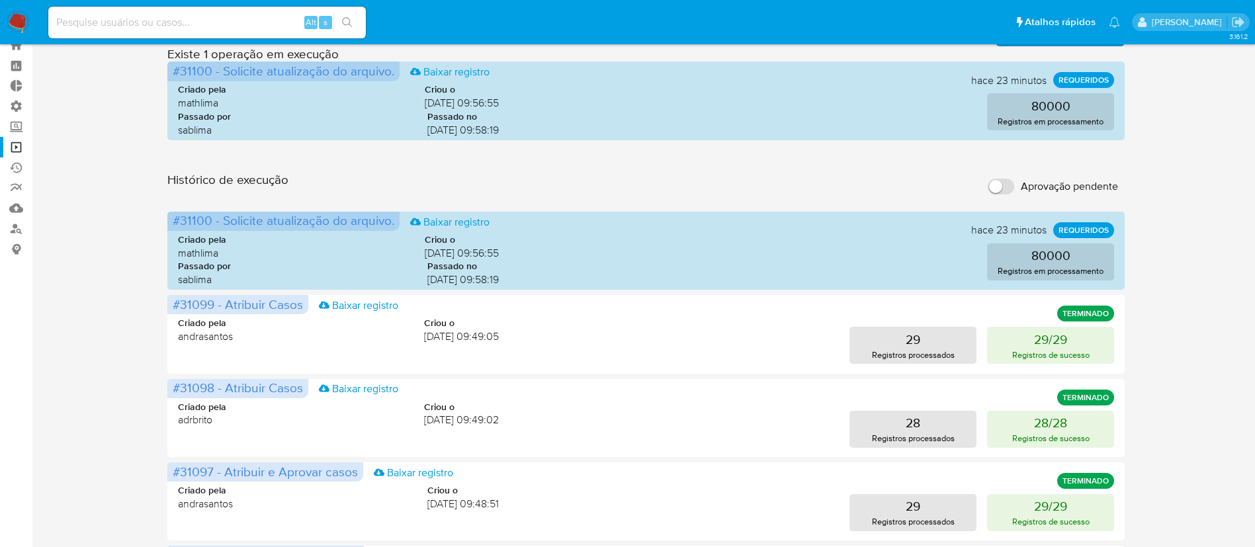
scroll to position [18, 0]
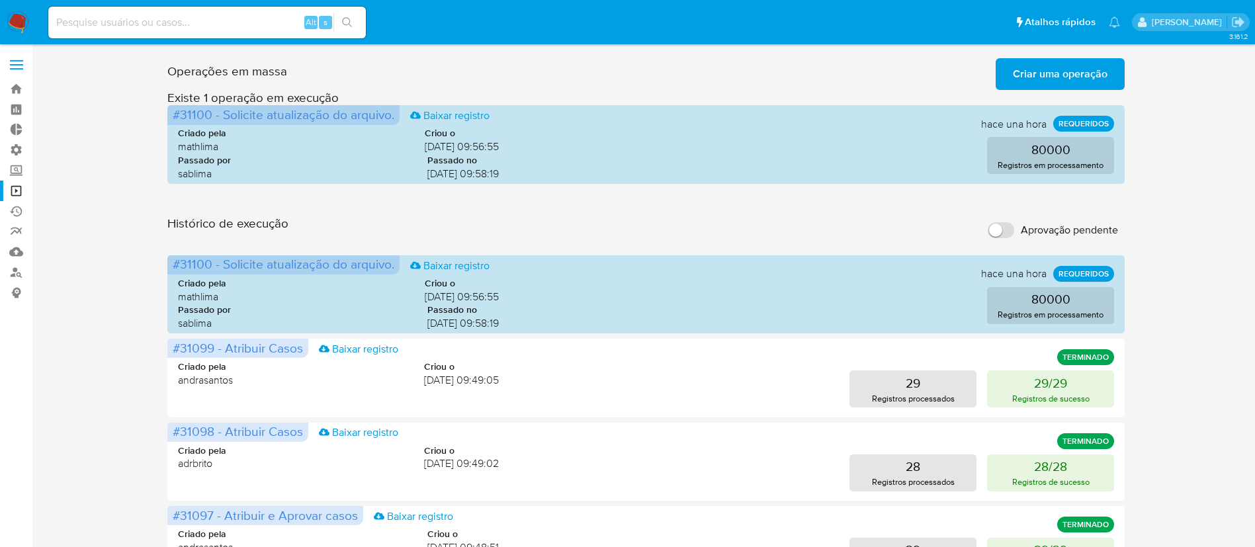
click at [1041, 73] on span "Criar uma operação" at bounding box center [1060, 74] width 95 height 29
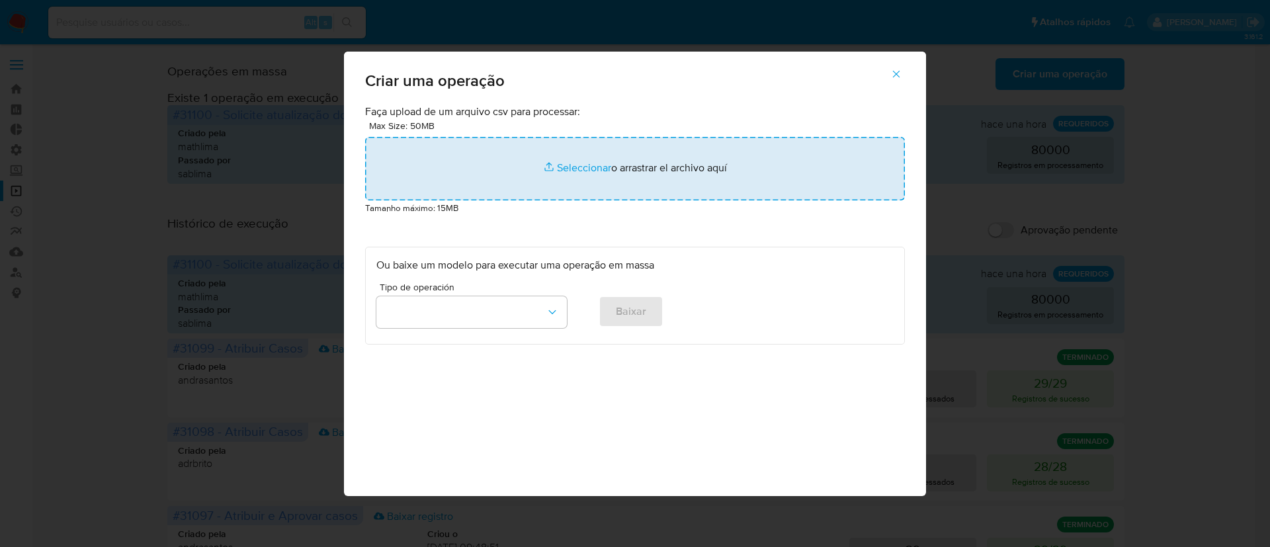
click at [576, 165] on input "file" at bounding box center [635, 169] width 540 height 64
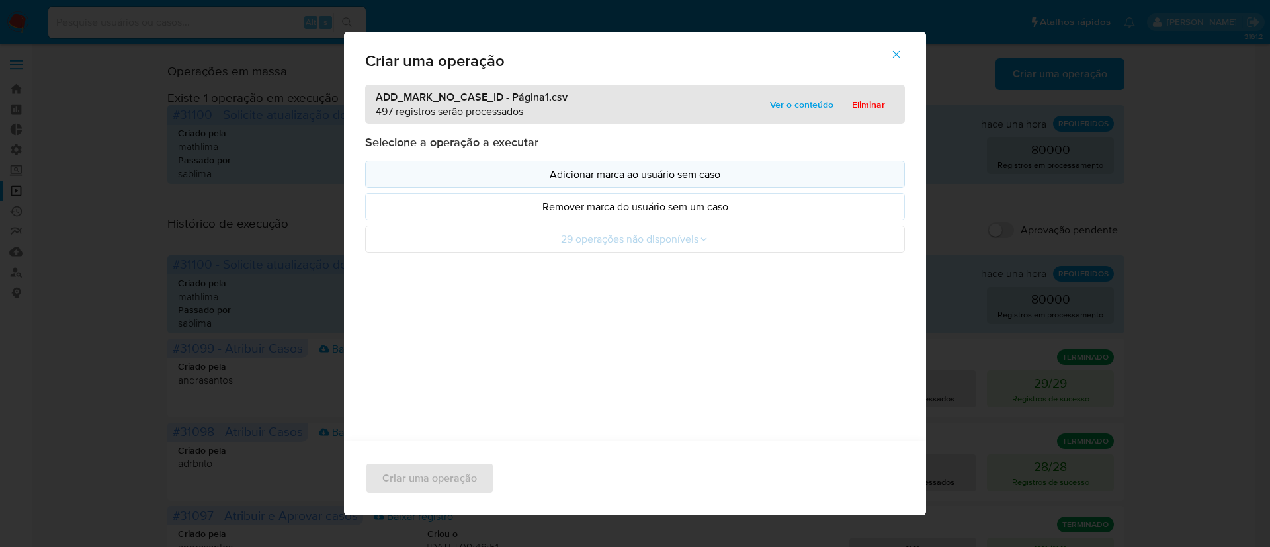
click at [613, 171] on p "Adicionar marca ao usuário sem caso" at bounding box center [634, 174] width 517 height 15
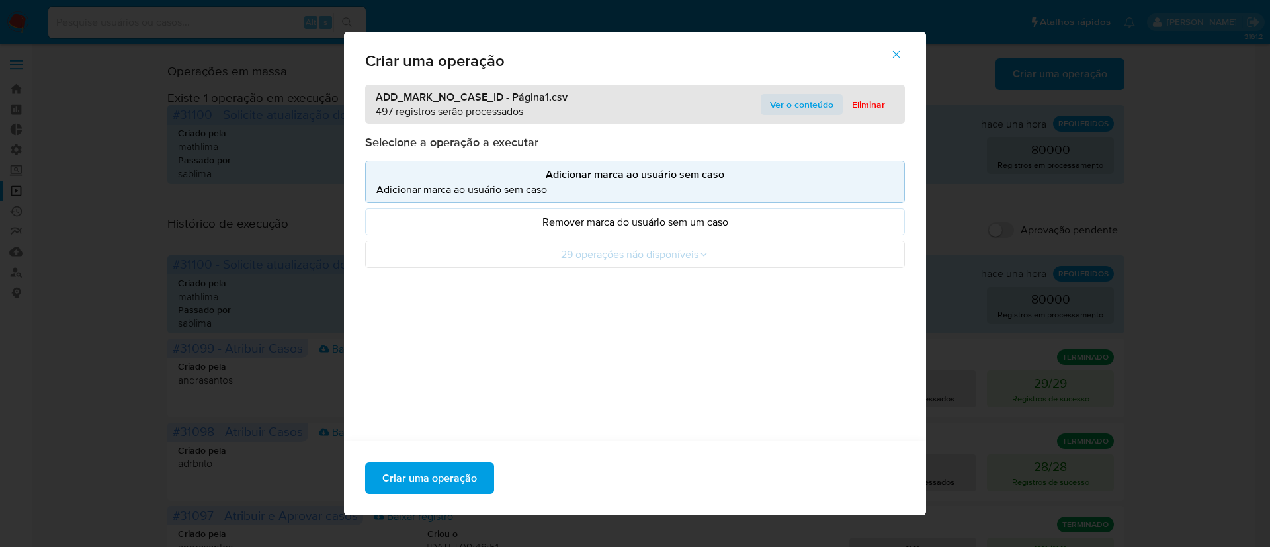
click at [803, 99] on span "Ver o conteúdo" at bounding box center [802, 104] width 64 height 19
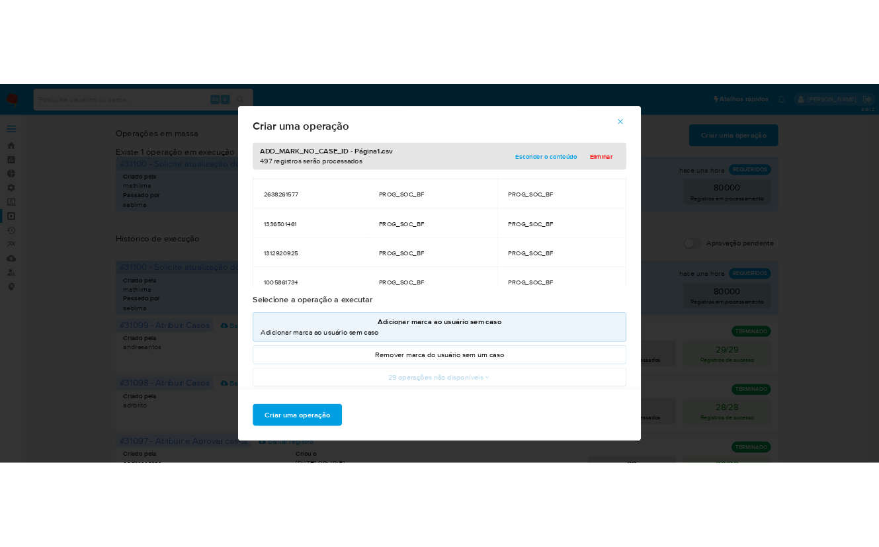
scroll to position [20918, 0]
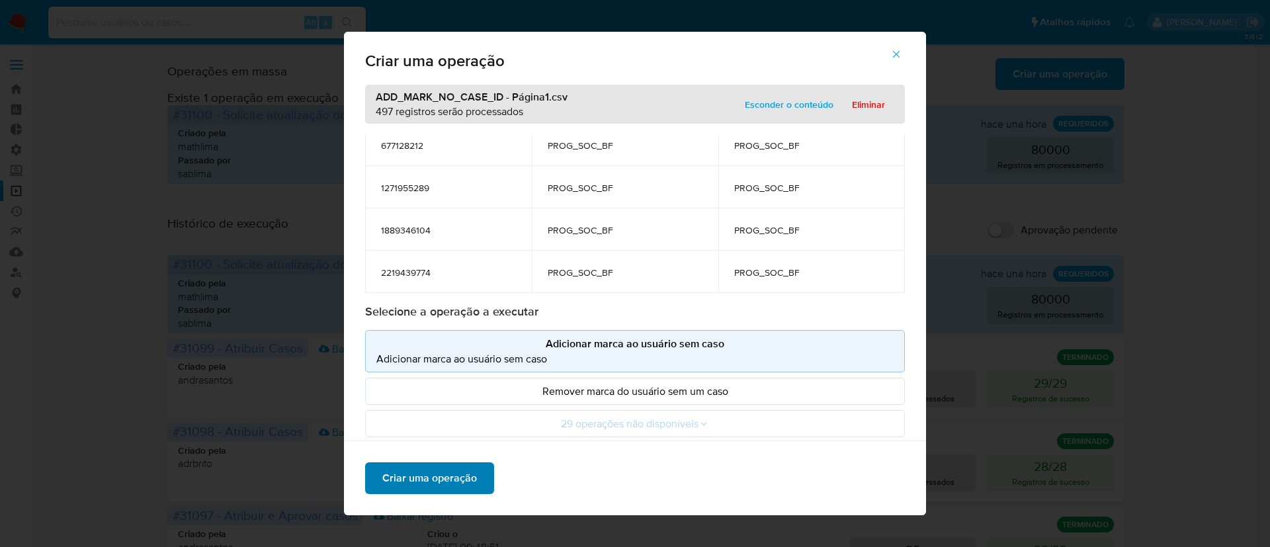
click at [430, 478] on span "Criar uma operação" at bounding box center [429, 478] width 95 height 29
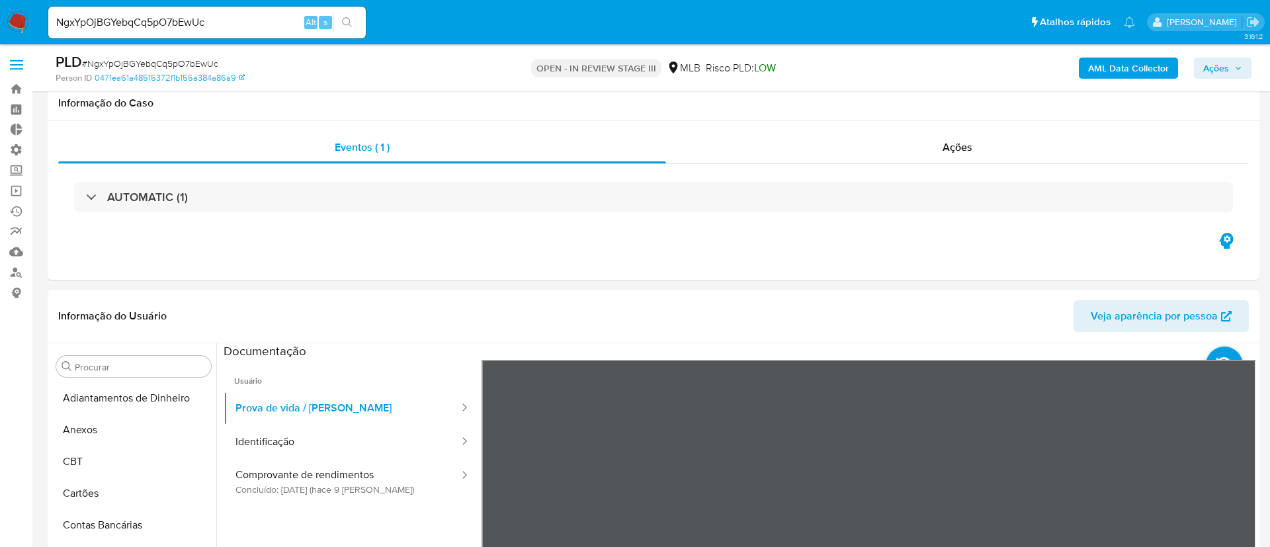
select select "10"
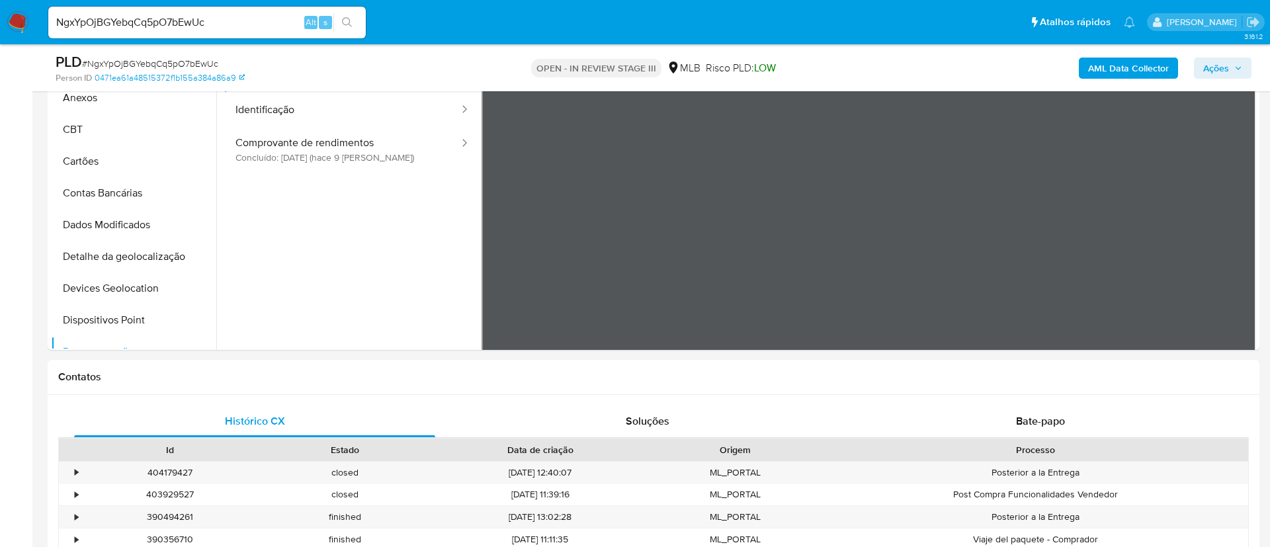
scroll to position [112, 0]
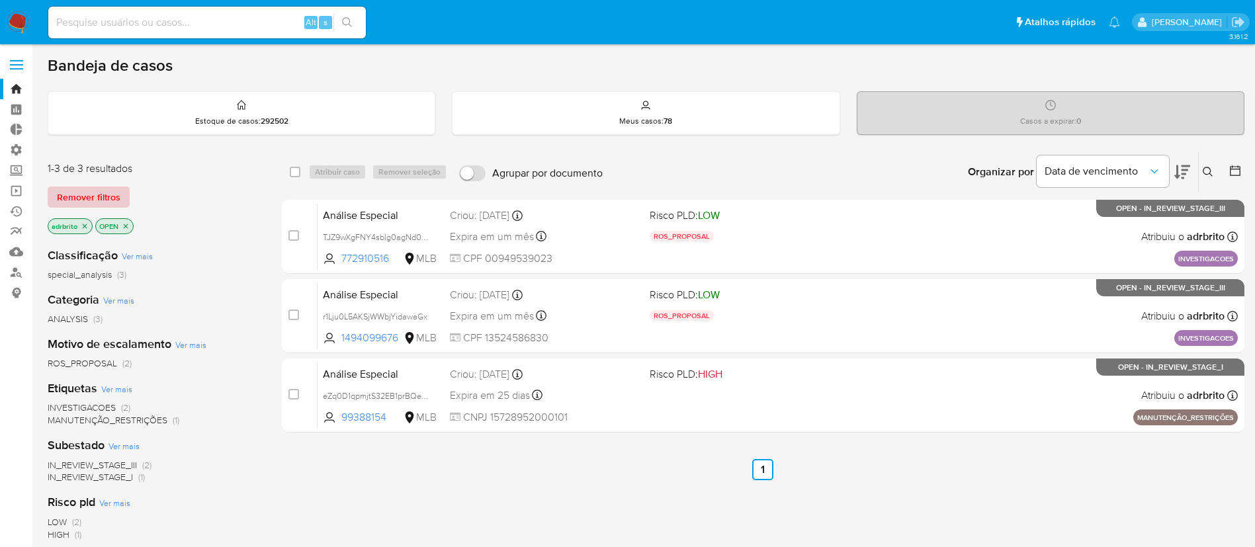
click at [79, 196] on span "Remover filtros" at bounding box center [89, 197] width 64 height 19
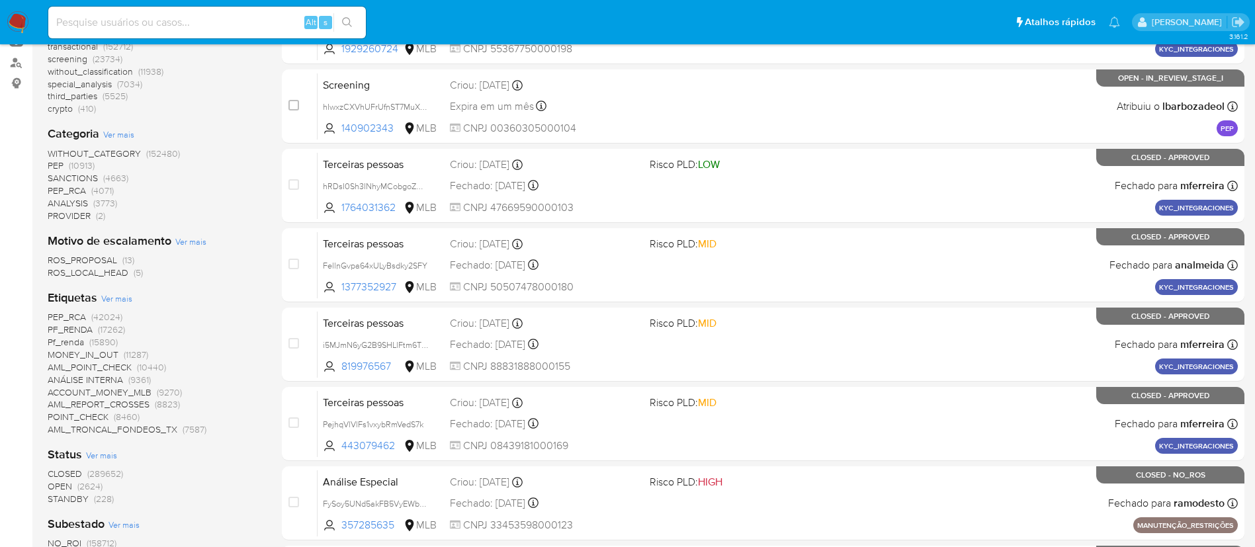
scroll to position [83, 0]
